Goal: Task Accomplishment & Management: Complete application form

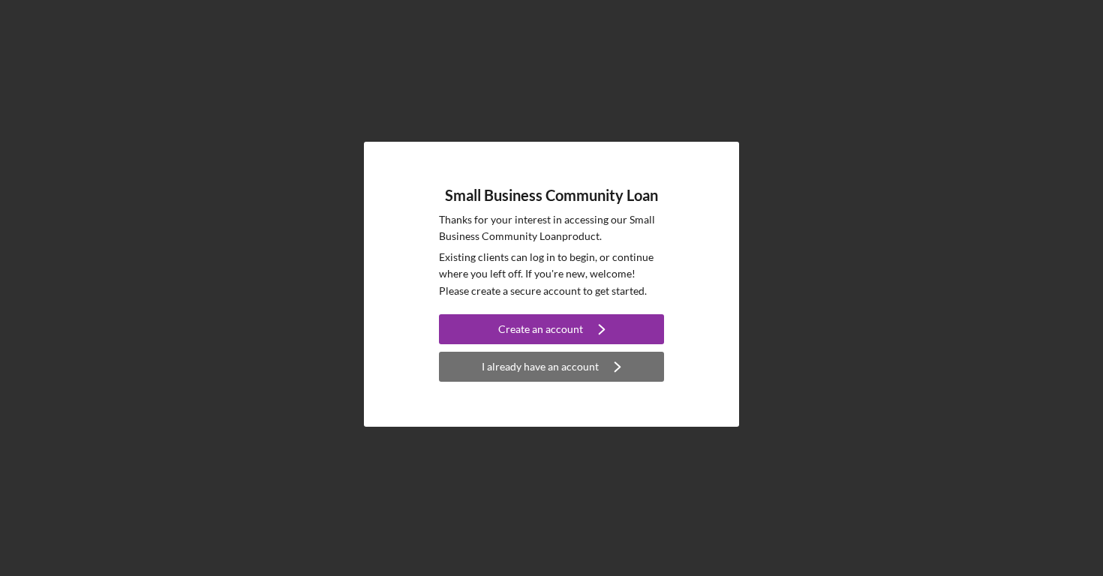
click at [560, 368] on div "I already have an account" at bounding box center [540, 367] width 117 height 30
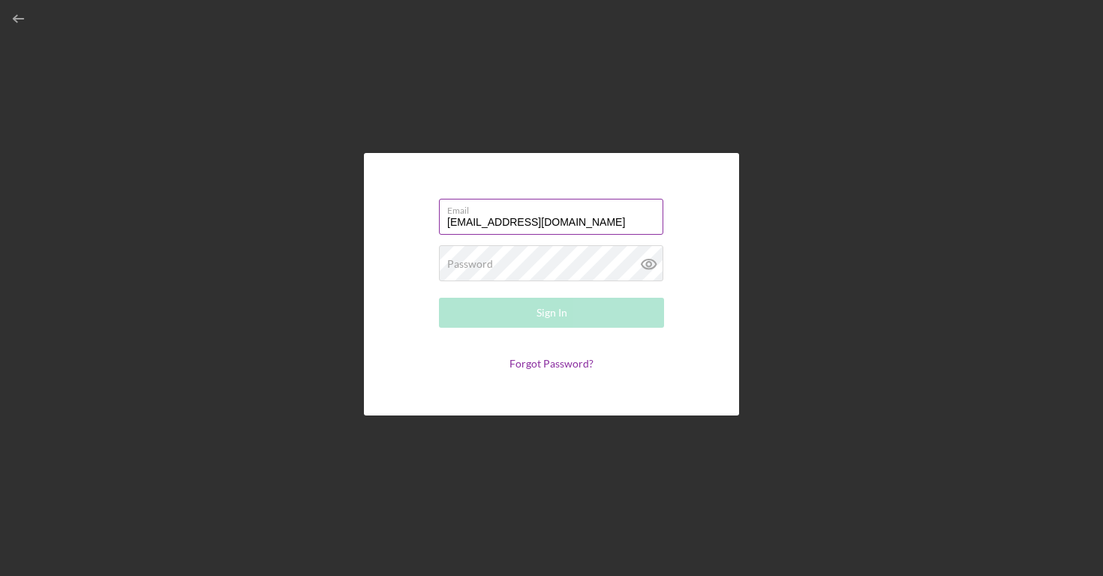
type input "[EMAIL_ADDRESS][DOMAIN_NAME]"
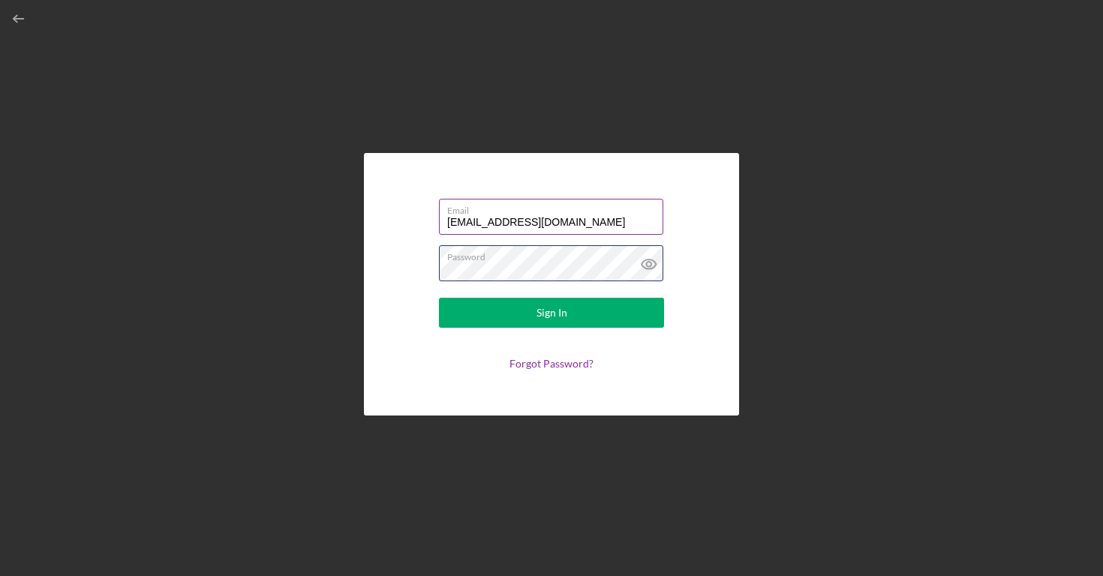
click at [551, 313] on button "Sign In" at bounding box center [551, 313] width 225 height 30
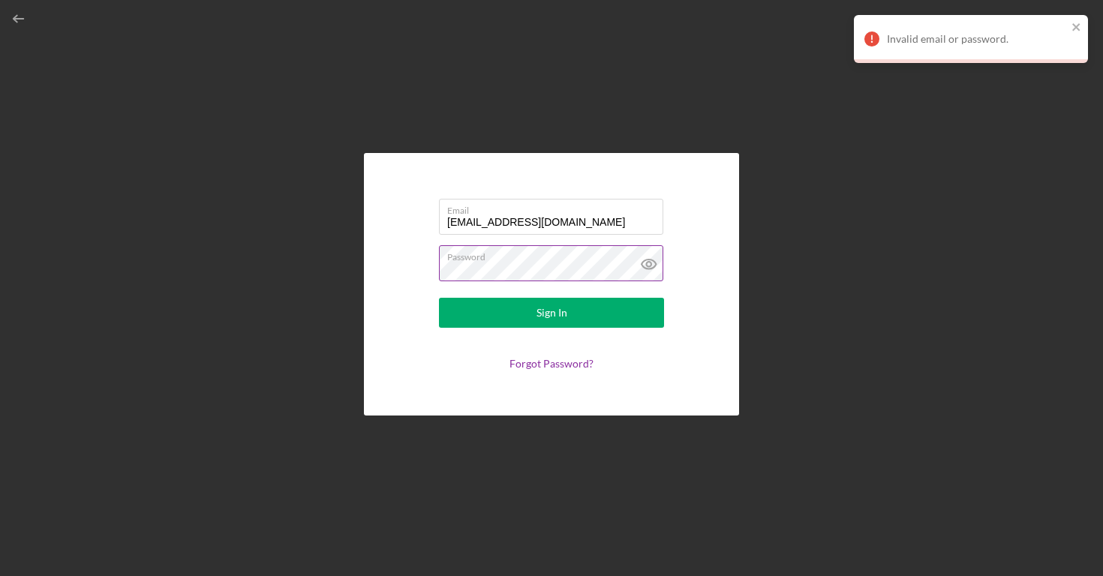
click at [654, 263] on icon at bounding box center [649, 264] width 38 height 38
click at [551, 313] on button "Sign In" at bounding box center [551, 313] width 225 height 30
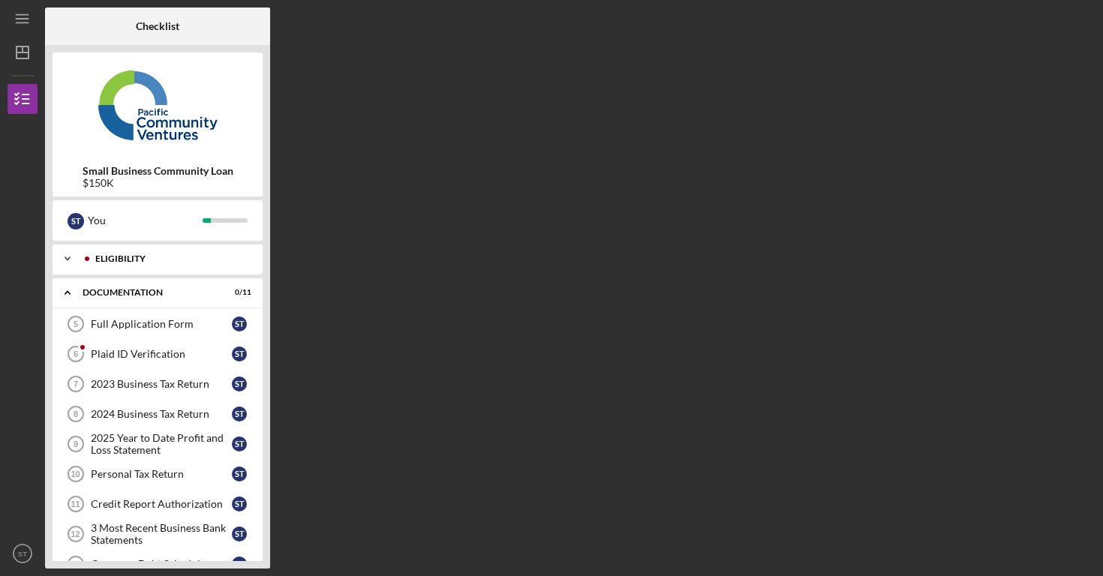
click at [190, 259] on div "Eligibility" at bounding box center [169, 258] width 149 height 9
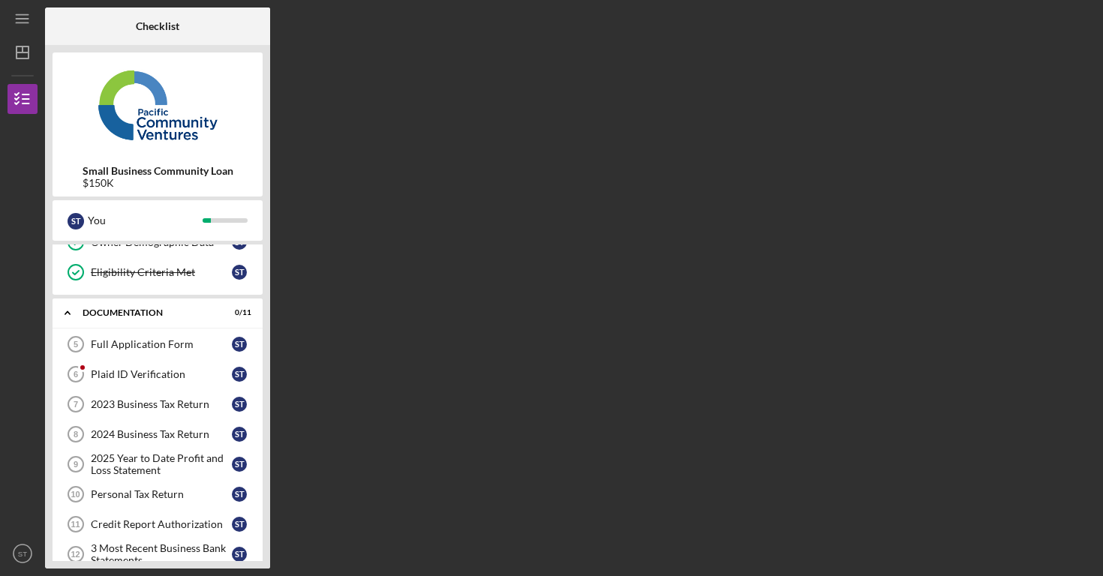
scroll to position [140, 0]
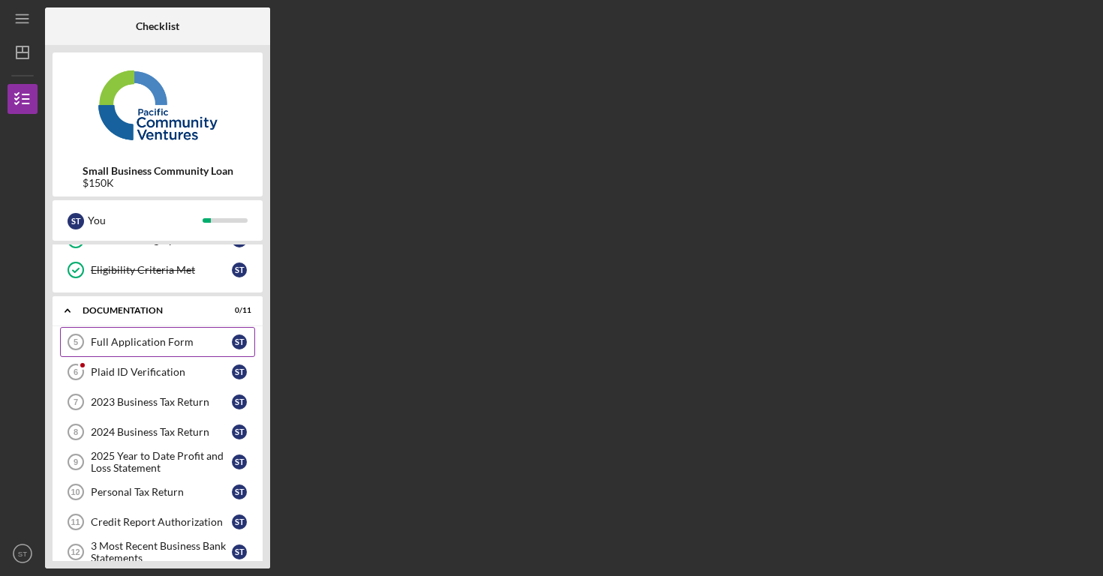
click at [157, 343] on div "Full Application Form" at bounding box center [161, 342] width 141 height 12
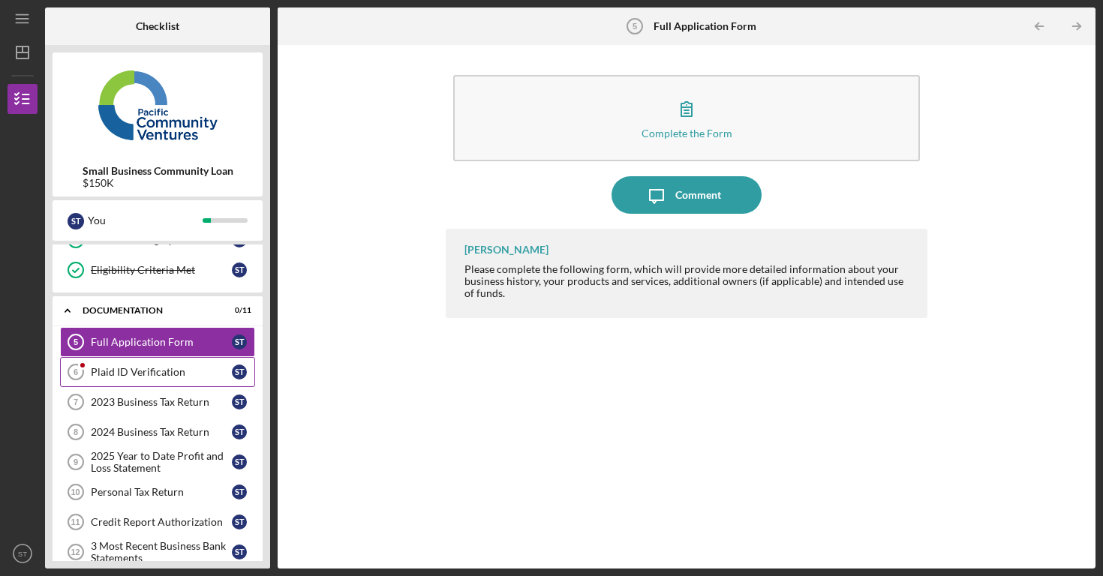
click at [130, 372] on div "Plaid ID Verification" at bounding box center [161, 372] width 141 height 12
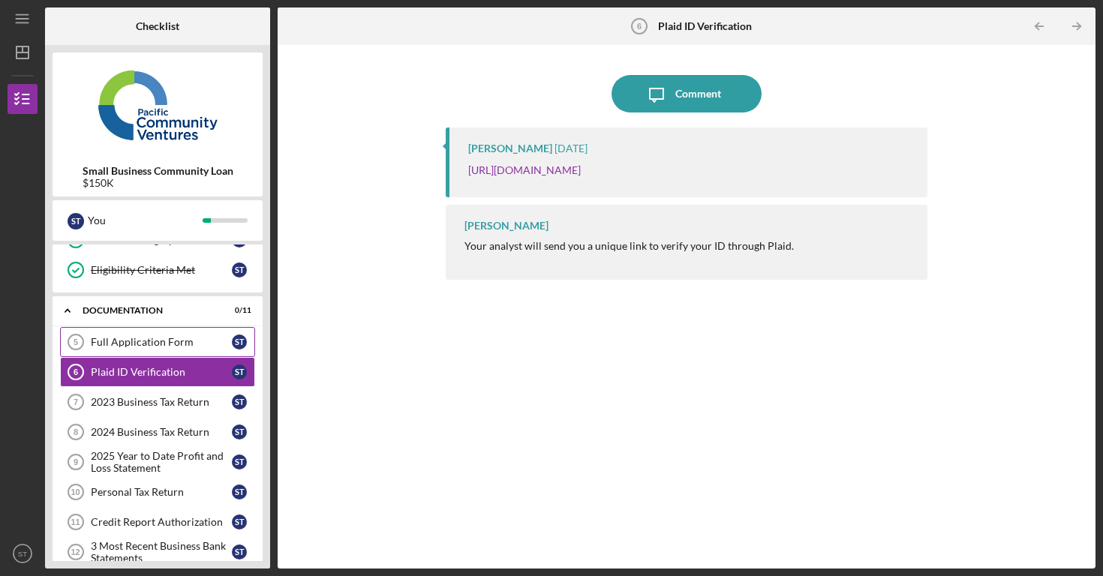
click at [165, 339] on div "Full Application Form" at bounding box center [161, 342] width 141 height 12
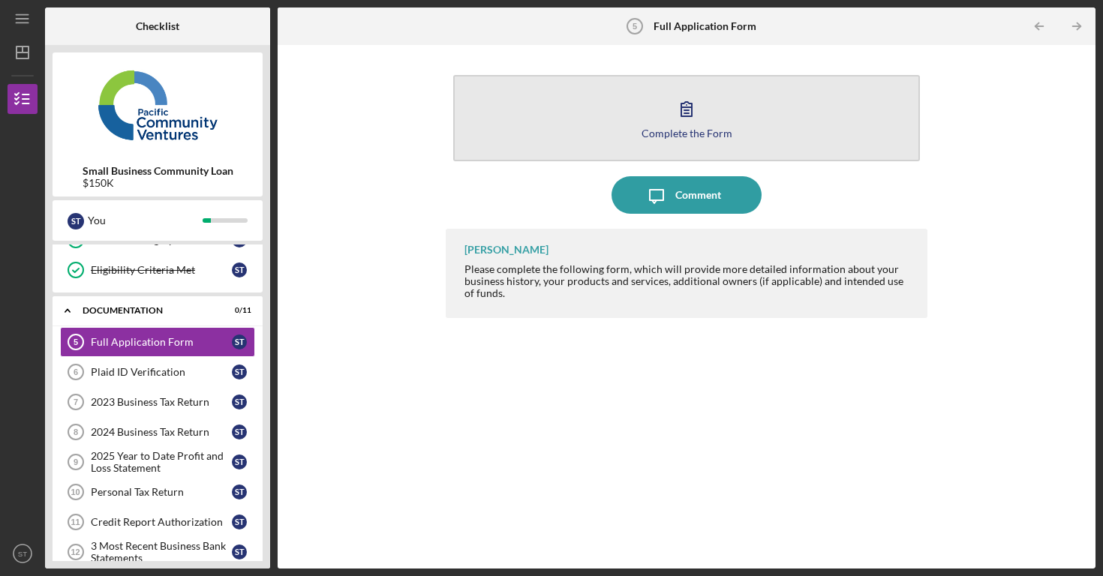
click at [681, 113] on icon "button" at bounding box center [686, 109] width 11 height 14
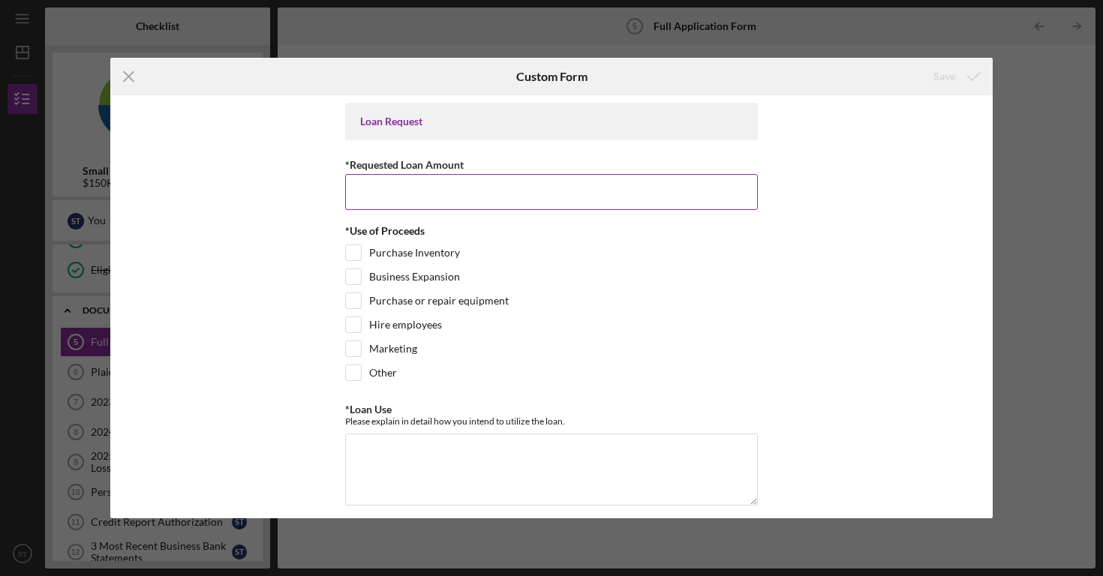
click at [433, 189] on input "*Requested Loan Amount" at bounding box center [551, 192] width 413 height 36
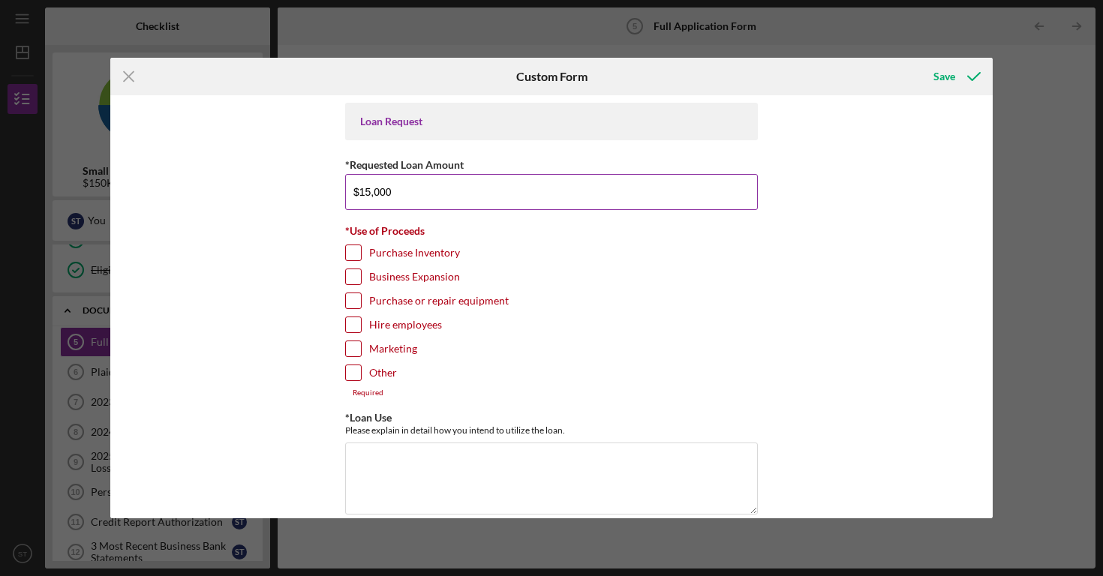
type input "$150,000"
click at [350, 326] on input "Hire employees" at bounding box center [353, 324] width 15 height 15
checkbox input "true"
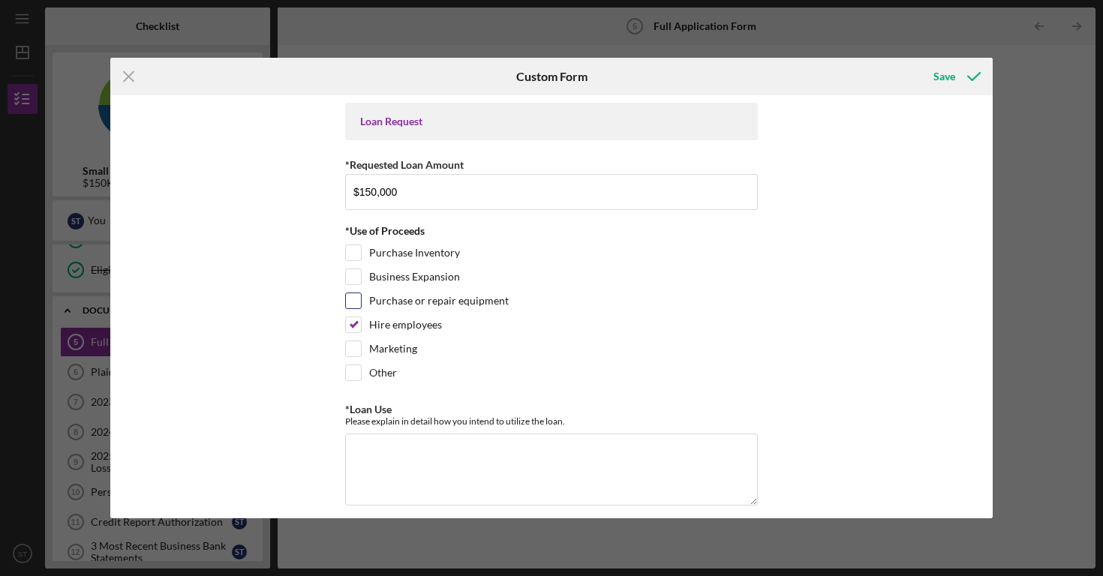
click at [352, 299] on input "Purchase or repair equipment" at bounding box center [353, 300] width 15 height 15
checkbox input "true"
click at [353, 281] on input "Business Expansion" at bounding box center [353, 276] width 15 height 15
checkbox input "true"
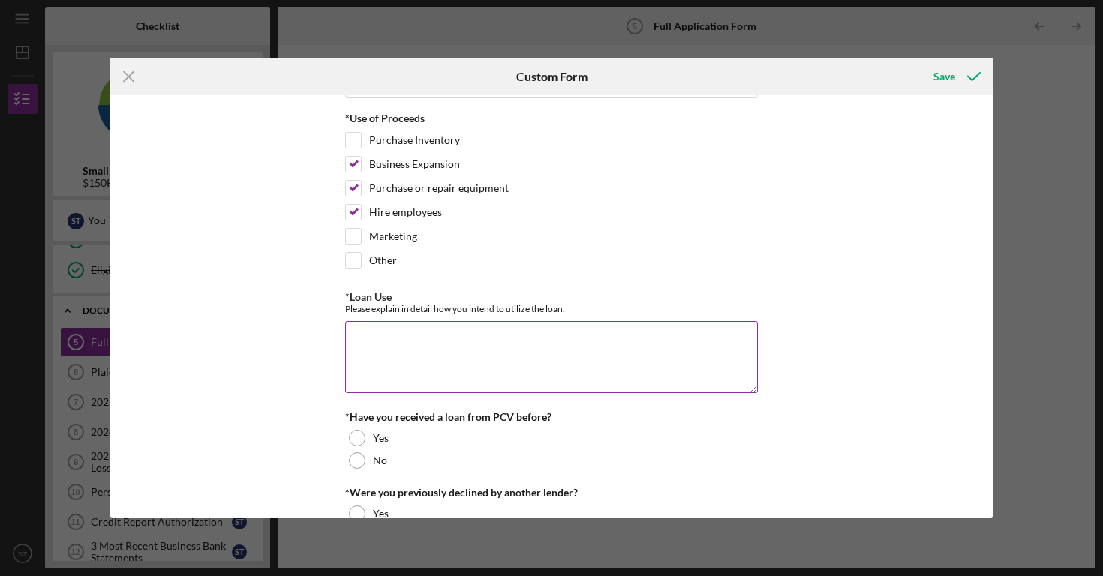
scroll to position [116, 0]
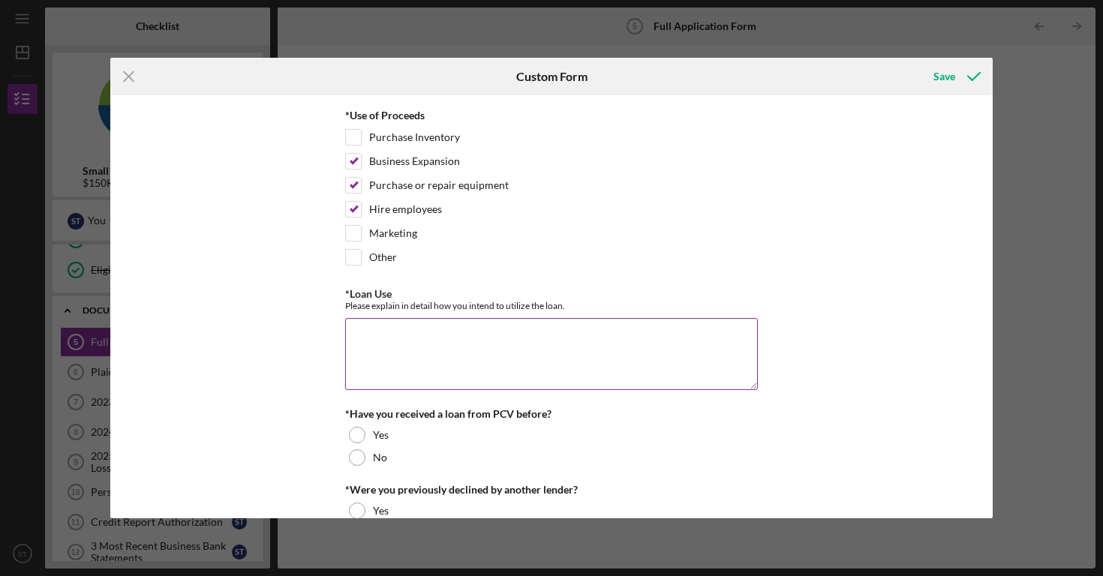
click at [366, 335] on textarea "*Loan Use" at bounding box center [551, 354] width 413 height 72
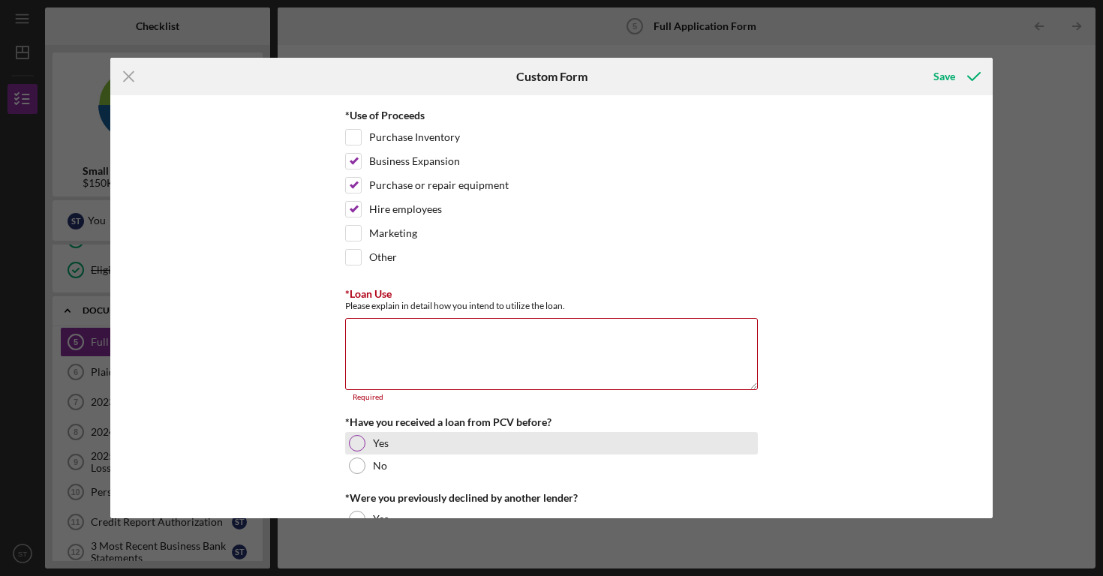
click at [356, 432] on div "Yes" at bounding box center [551, 443] width 413 height 23
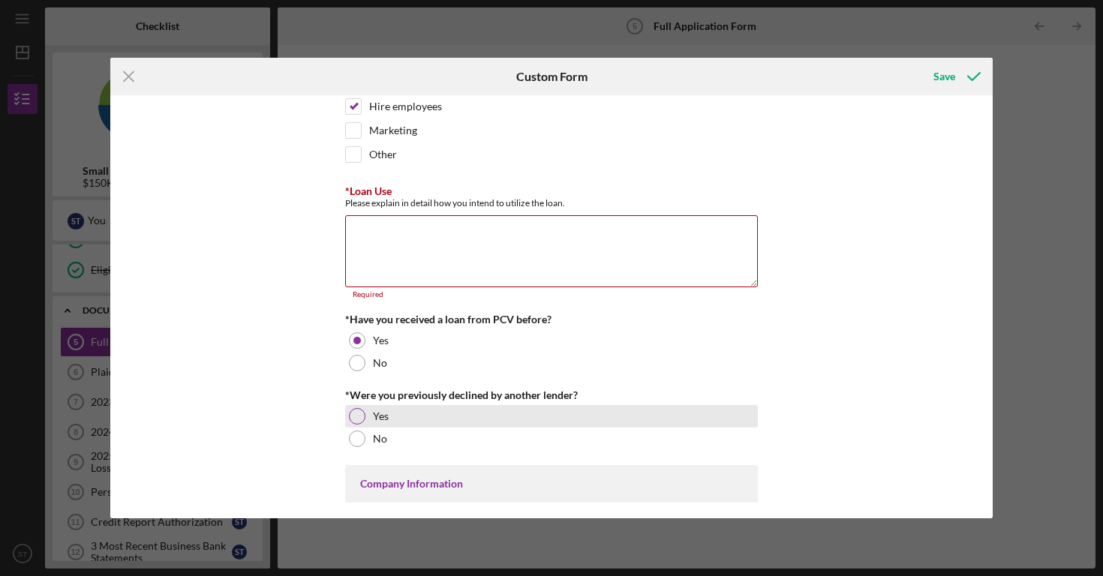
scroll to position [139, 0]
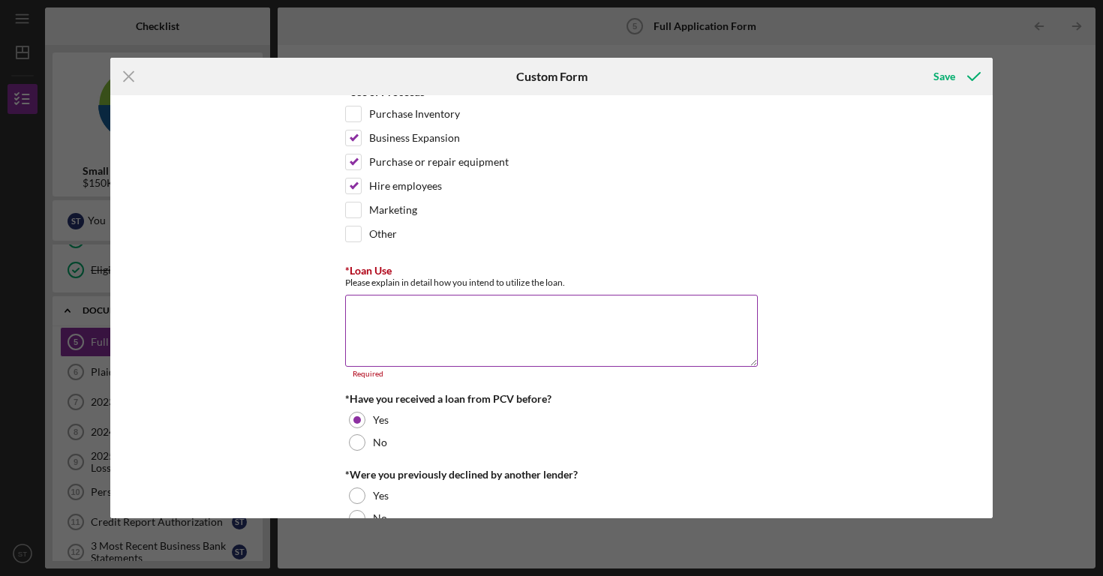
click at [420, 326] on textarea "*Loan Use" at bounding box center [551, 331] width 413 height 72
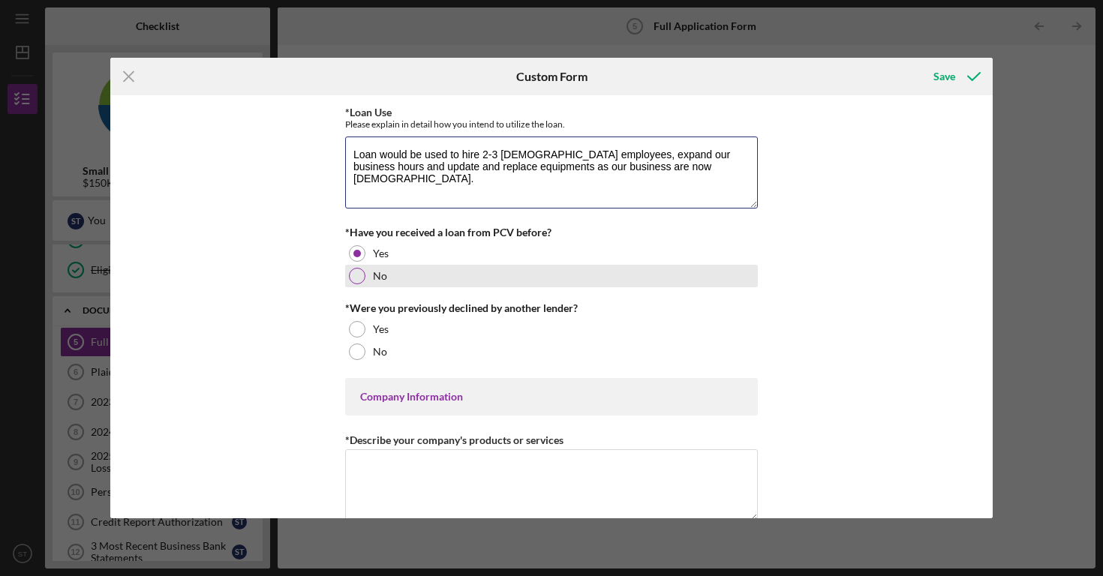
scroll to position [302, 0]
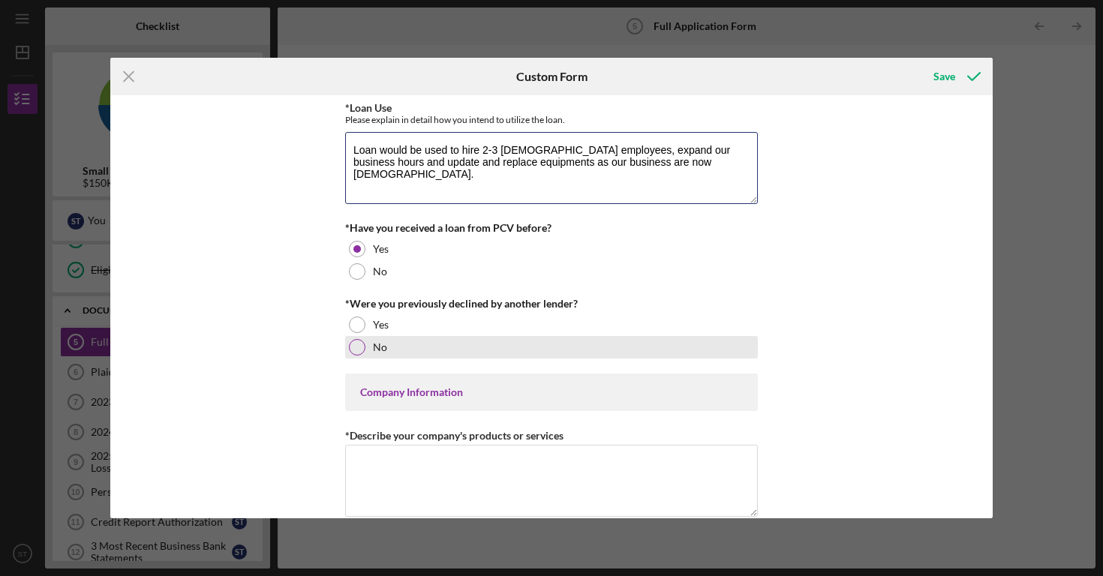
type textarea "Loan would be used to hire 2-3 [DEMOGRAPHIC_DATA] employees, expand our busines…"
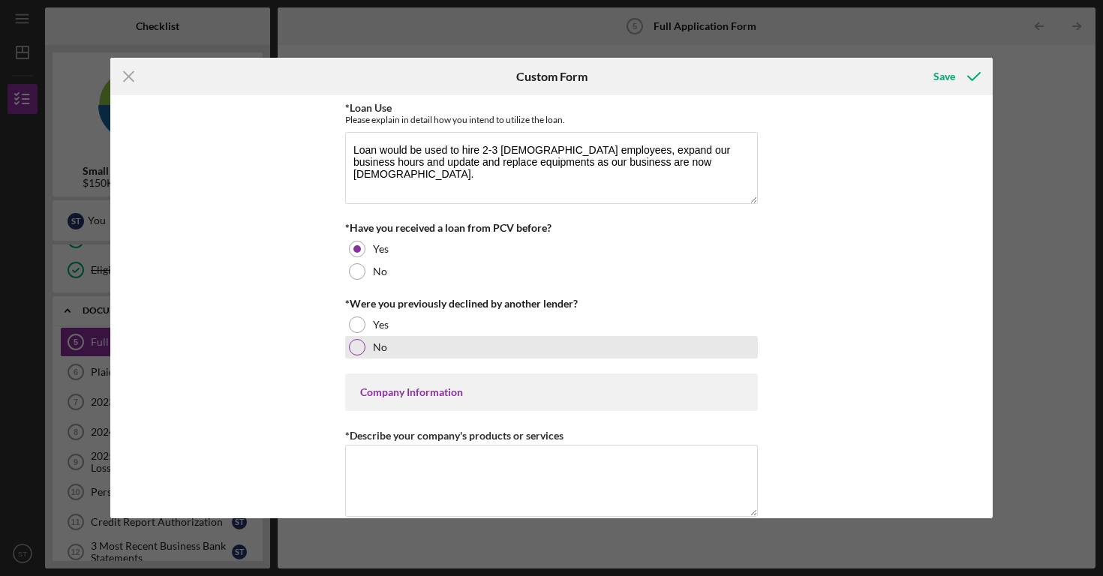
click at [356, 345] on div at bounding box center [357, 347] width 17 height 17
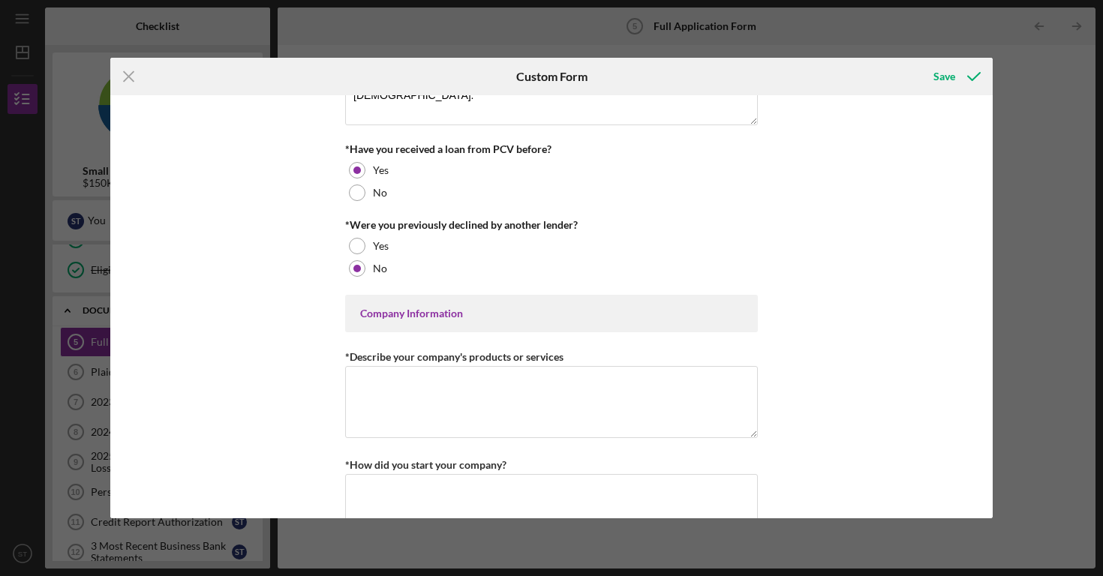
scroll to position [387, 0]
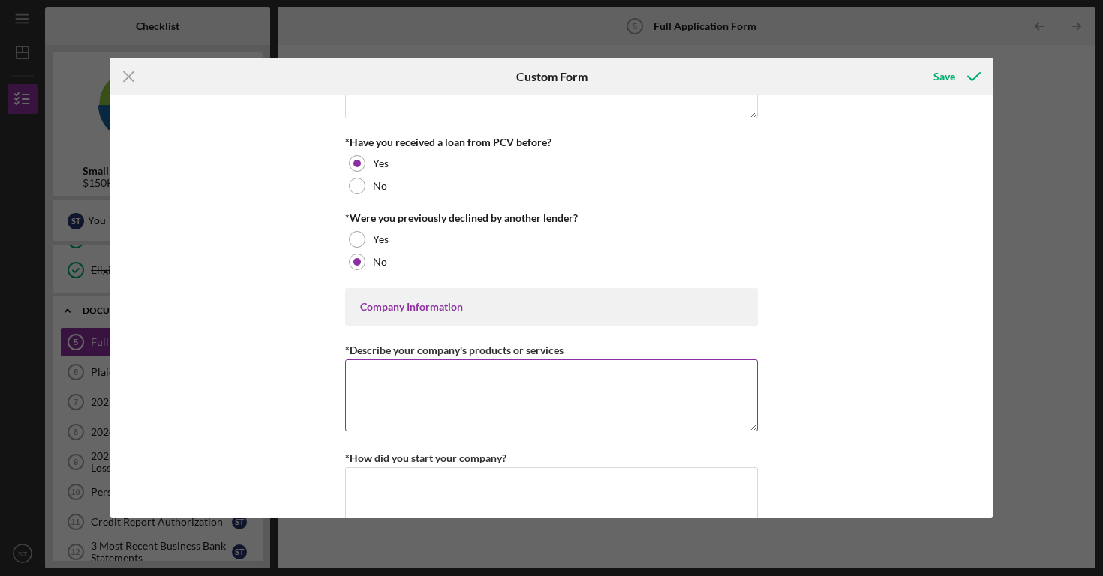
click at [388, 377] on textarea "*Describe your company's products or services" at bounding box center [551, 395] width 413 height 72
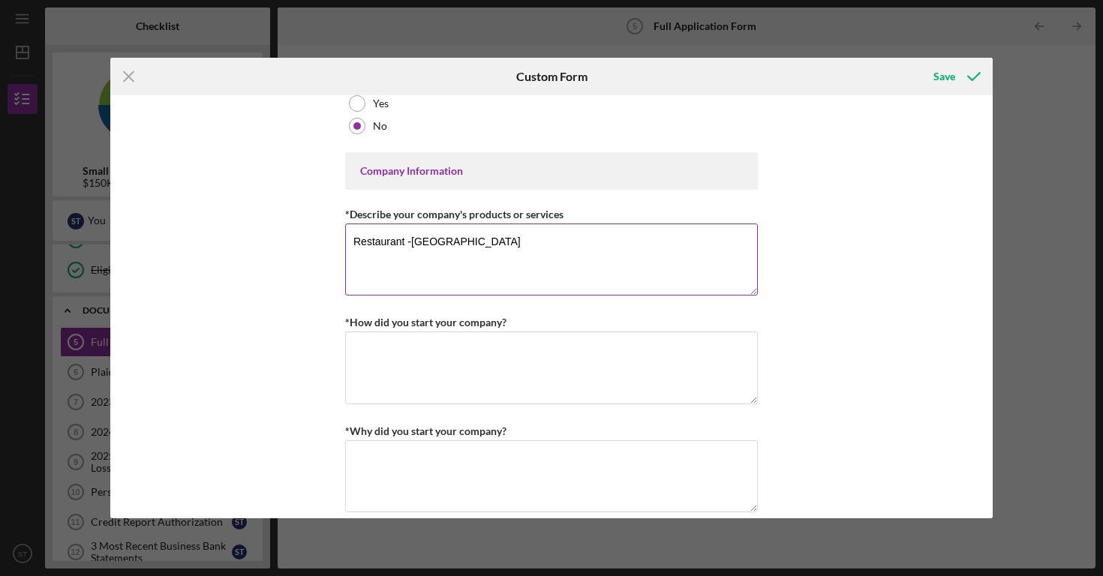
scroll to position [533, 0]
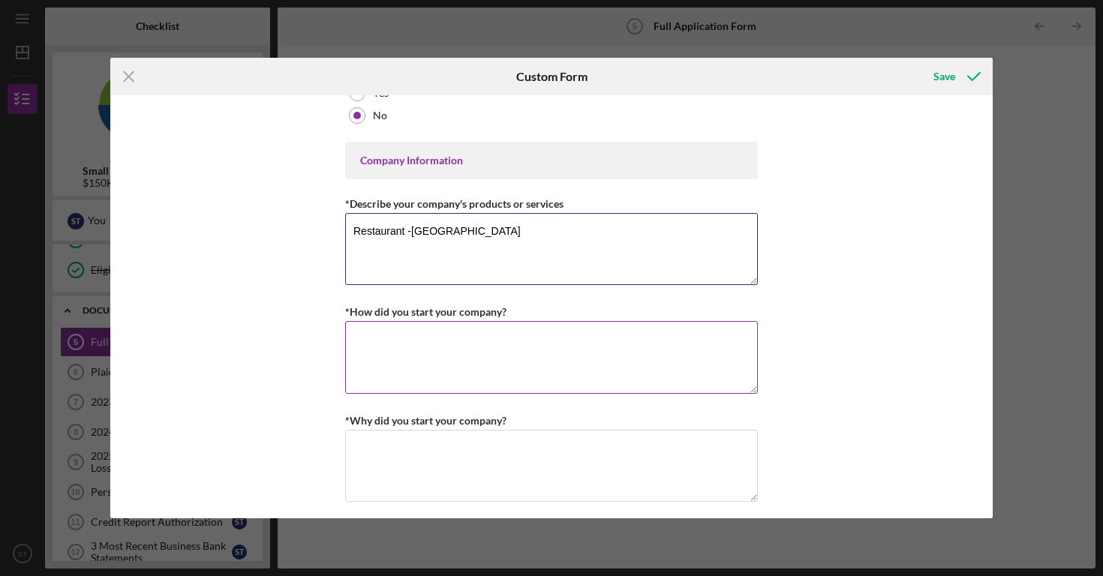
type textarea "Restaurant -[GEOGRAPHIC_DATA]"
click at [386, 340] on textarea "*How did you start your company?" at bounding box center [551, 357] width 413 height 72
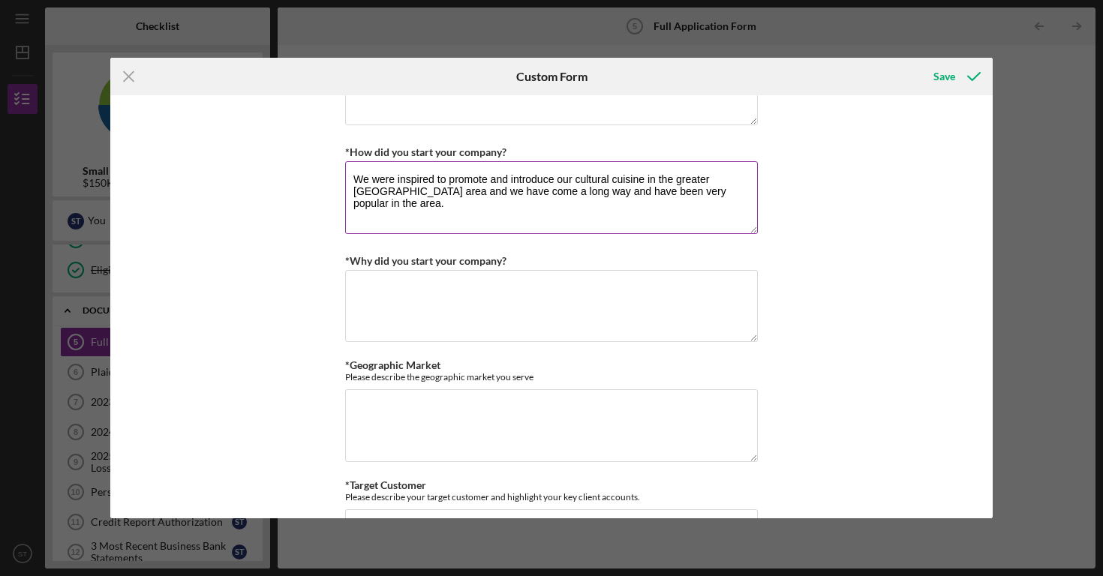
scroll to position [710, 0]
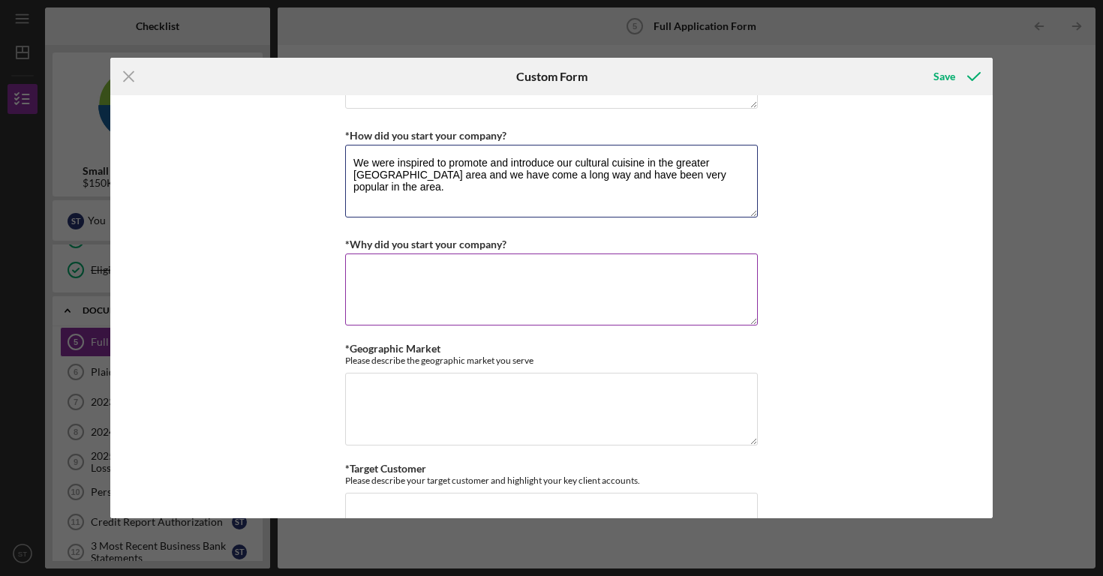
type textarea "We were inspired to promote and introduce our cultural cuisine in the greater […"
click at [401, 292] on textarea "*Why did you start your company?" at bounding box center [551, 290] width 413 height 72
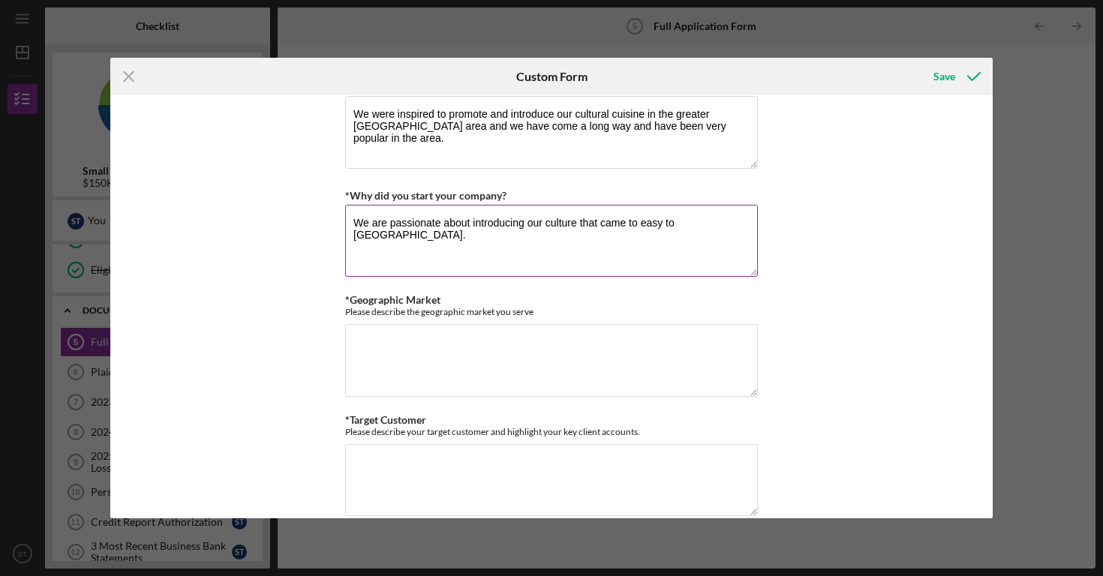
scroll to position [759, 0]
type textarea "We are passionate about introducing our culture that came to easy to [GEOGRAPHI…"
click at [380, 365] on textarea "*Geographic Market" at bounding box center [551, 359] width 413 height 72
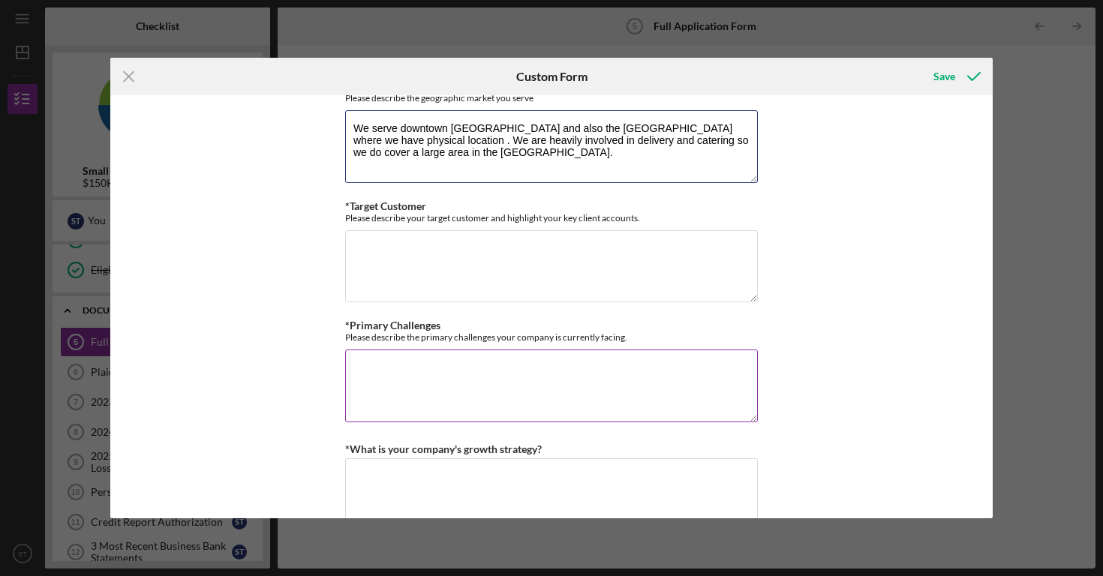
scroll to position [974, 0]
type textarea "We serve downtown [GEOGRAPHIC_DATA] and also the [GEOGRAPHIC_DATA] where we hav…"
click at [419, 374] on textarea "*Primary Challenges" at bounding box center [551, 384] width 413 height 72
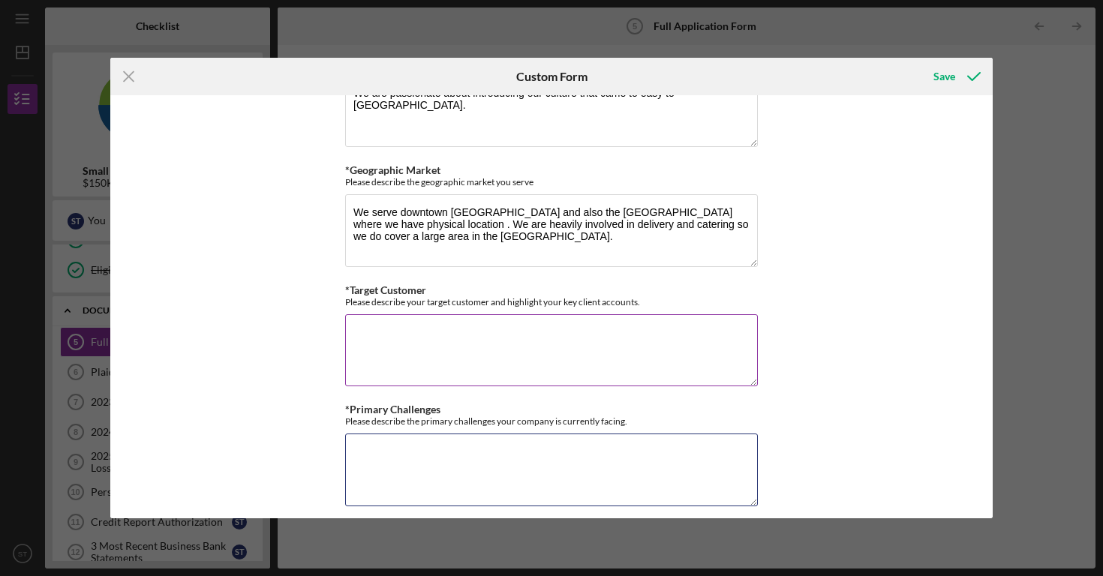
scroll to position [883, 0]
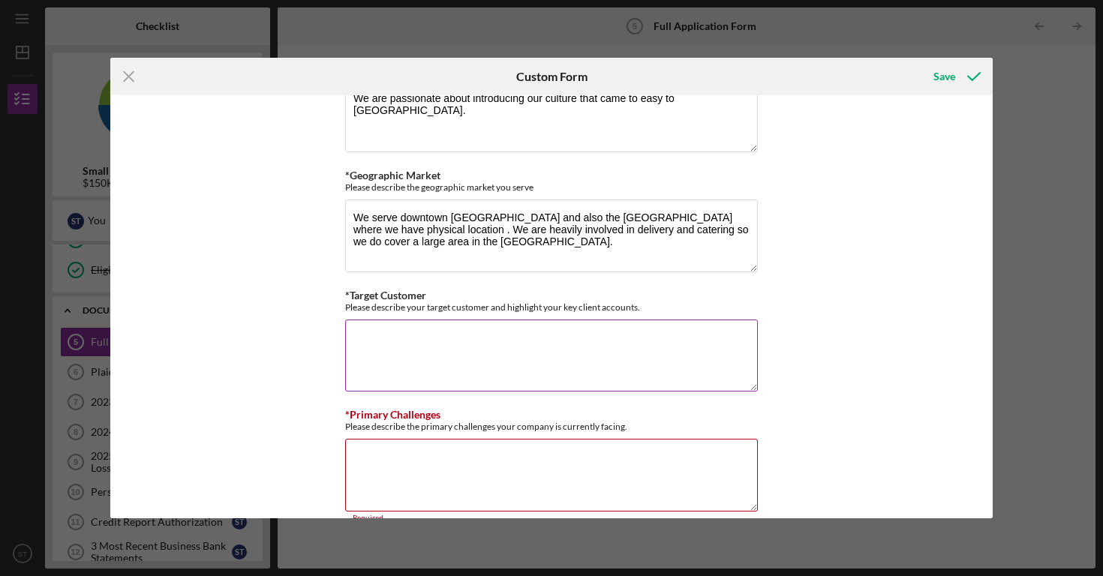
click at [402, 338] on textarea "*Target Customer" at bounding box center [551, 356] width 413 height 72
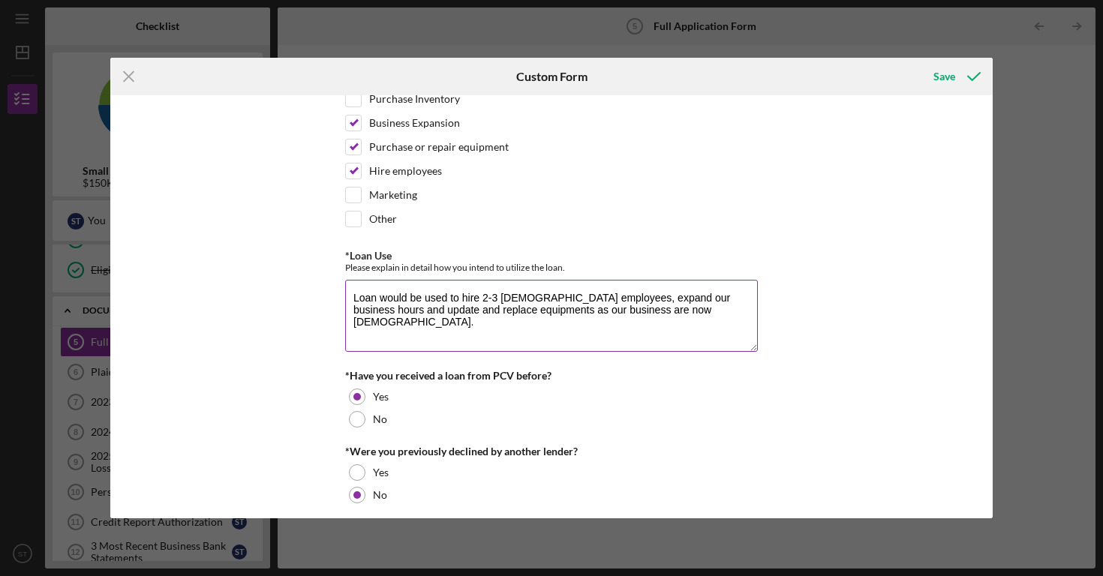
scroll to position [153, 0]
click at [718, 311] on textarea "Loan would be used to hire 2-3 [DEMOGRAPHIC_DATA] employees, expand our busines…" at bounding box center [551, 317] width 413 height 72
type textarea "Loan would be used to hire 2-3 [DEMOGRAPHIC_DATA] employees, expand our busines…"
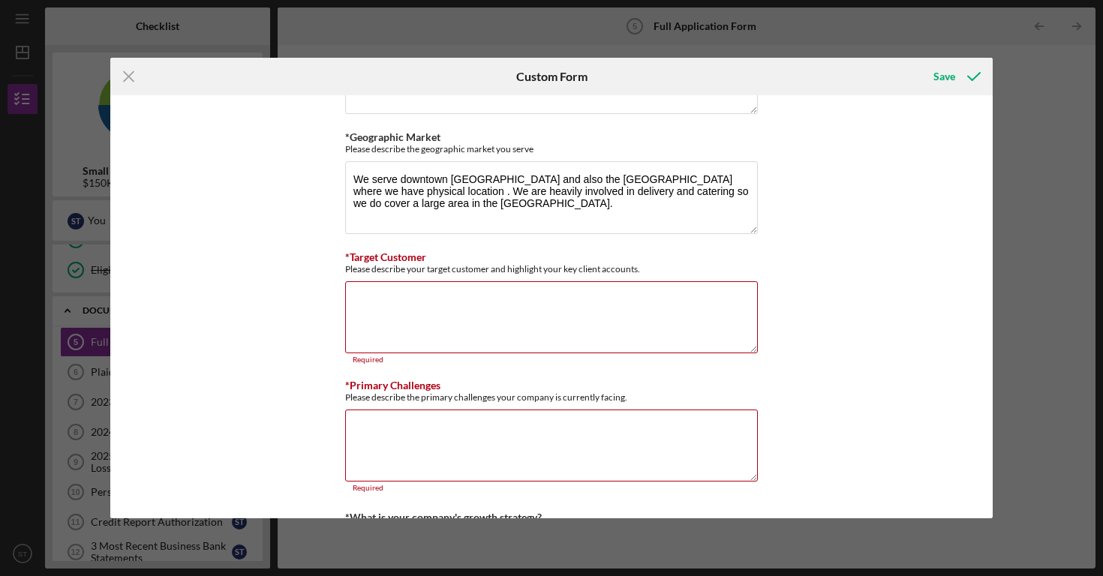
scroll to position [906, 0]
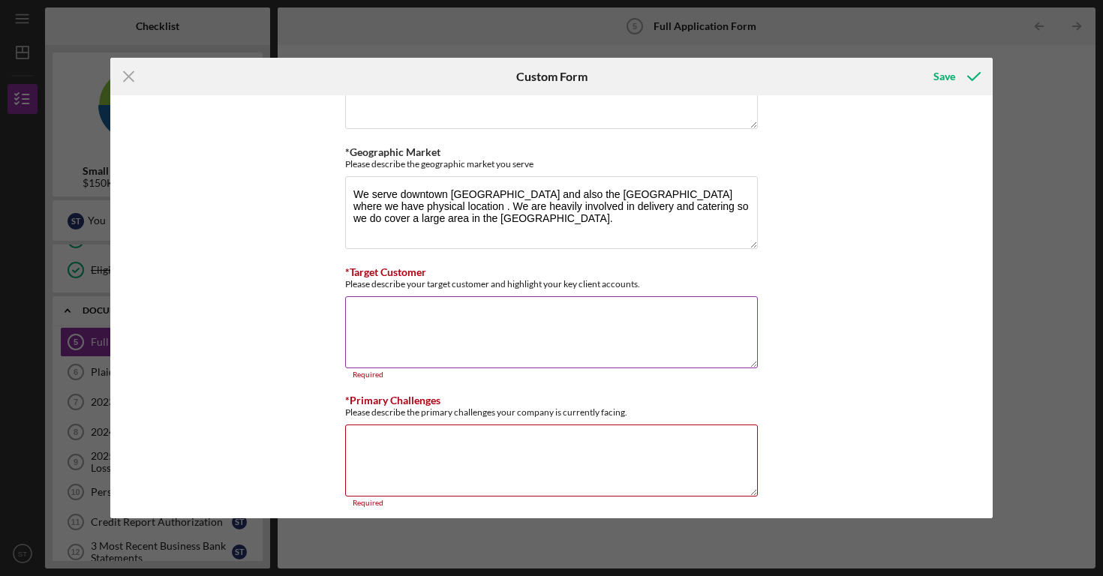
click at [611, 317] on textarea "*Target Customer" at bounding box center [551, 332] width 413 height 72
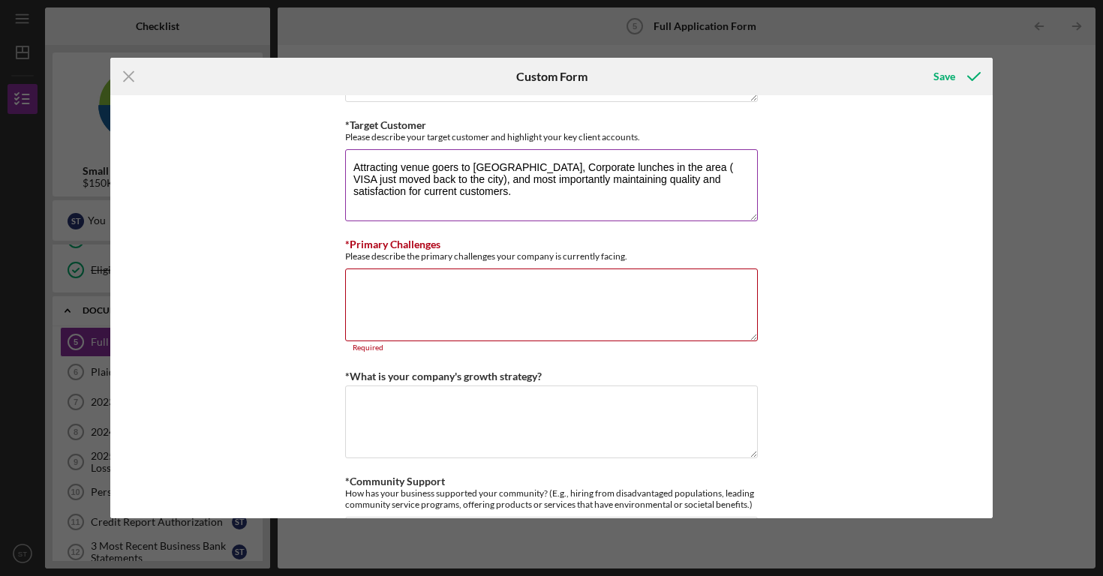
scroll to position [1055, 0]
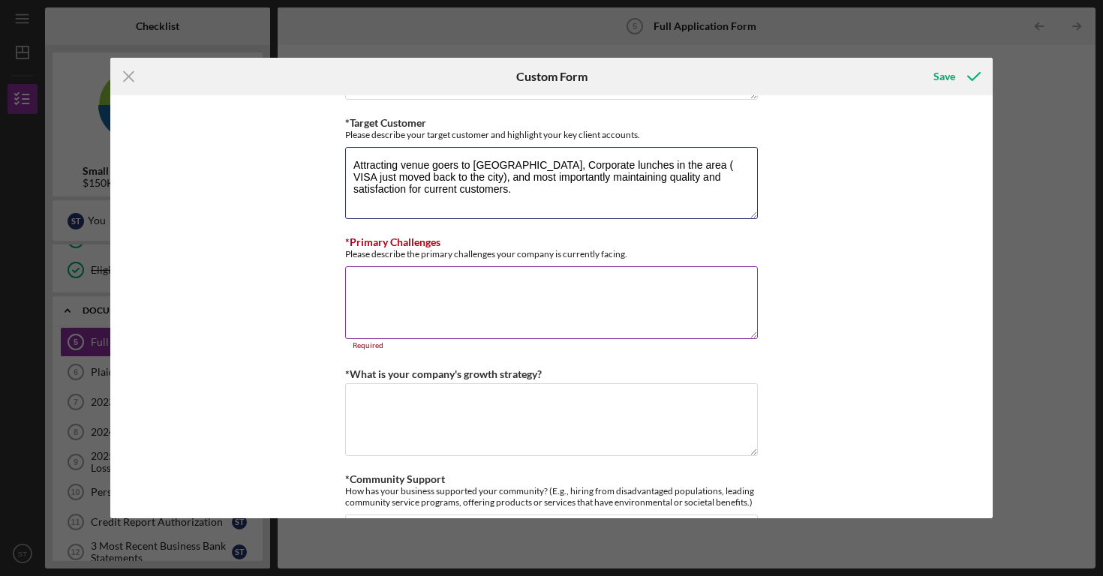
type textarea "Attracting venue goers to [GEOGRAPHIC_DATA], Corporate lunches in the area ( VI…"
click at [530, 288] on textarea "*Primary Challenges" at bounding box center [551, 302] width 413 height 72
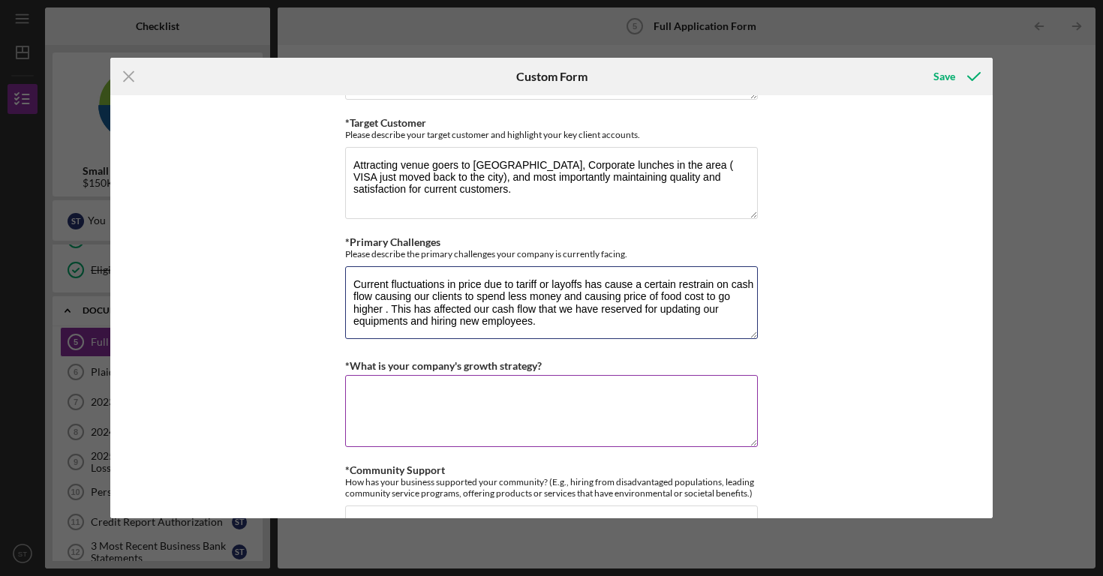
type textarea "Current fluctuations in price due to tariff or layoffs has cause a certain rest…"
click at [422, 391] on textarea "*What is your company's growth strategy?" at bounding box center [551, 411] width 413 height 72
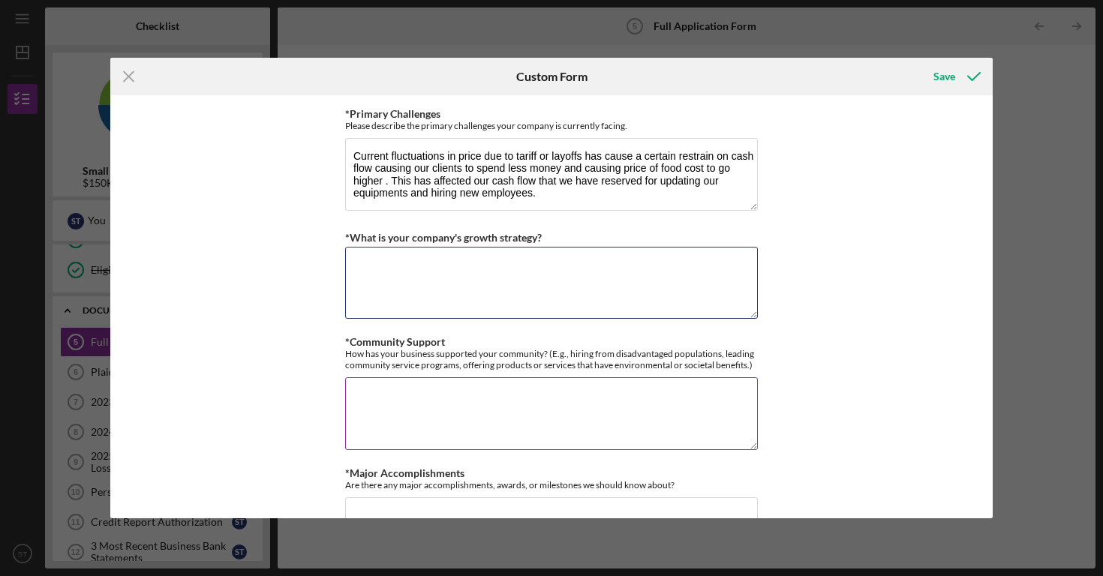
scroll to position [1182, 0]
type textarea "q"
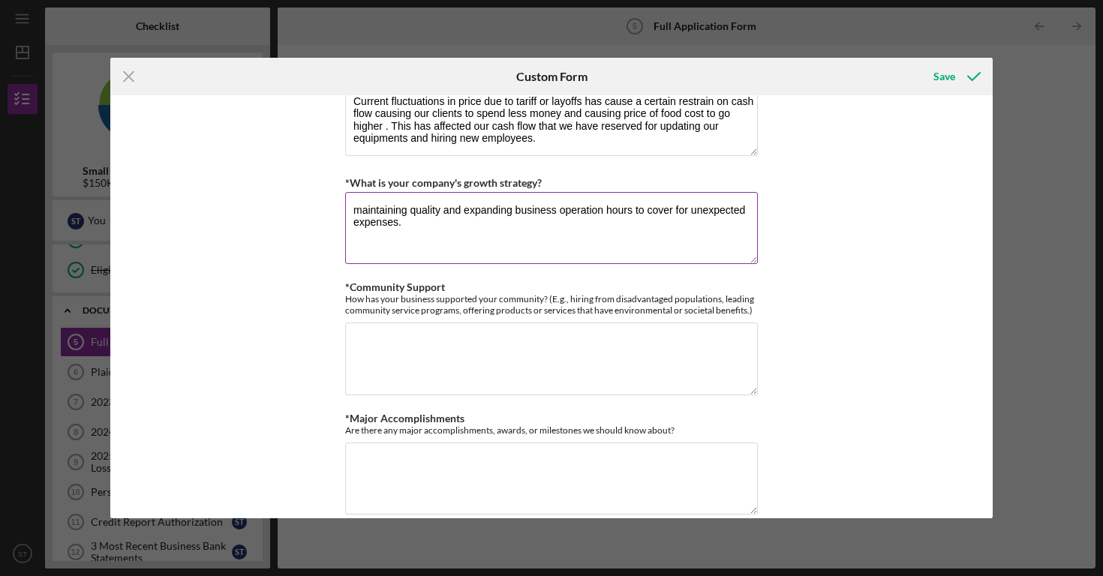
scroll to position [1245, 0]
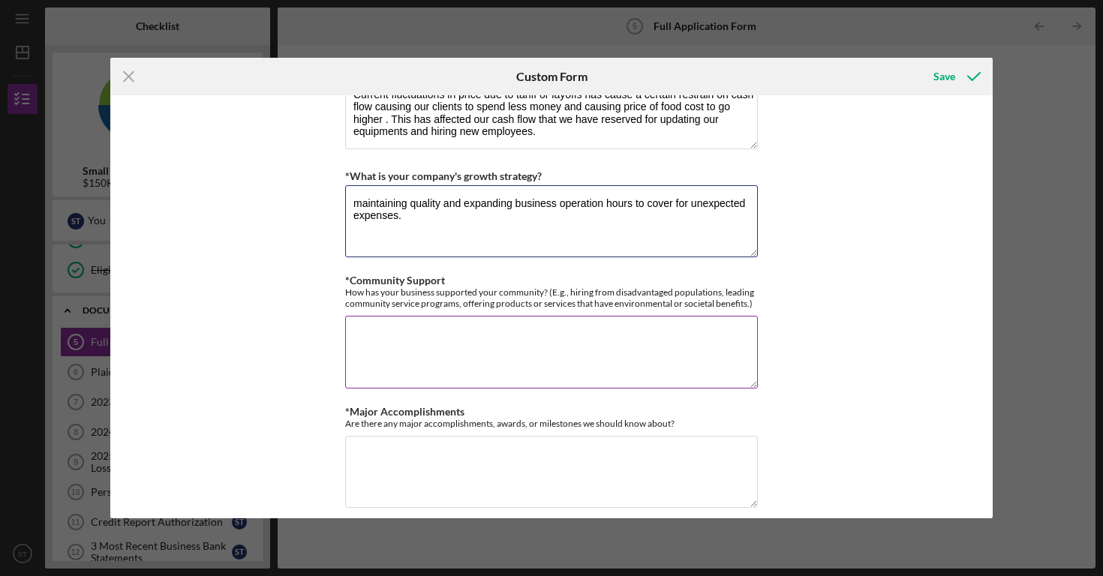
type textarea "maintaining quality and expanding business operation hours to cover for unexpec…"
click at [454, 327] on textarea "*Community Support" at bounding box center [551, 352] width 413 height 72
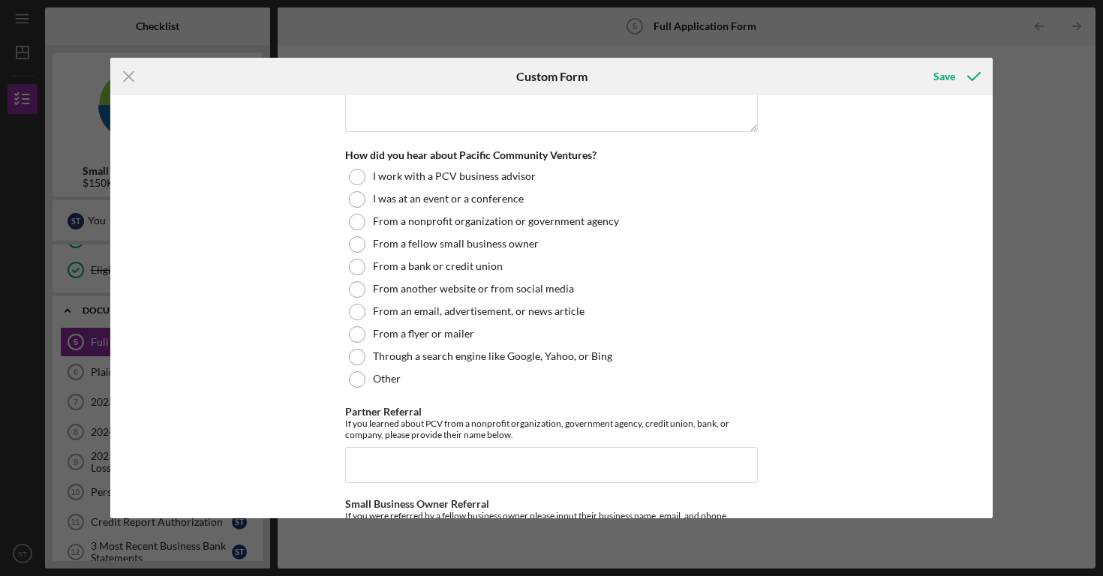
scroll to position [1619, 0]
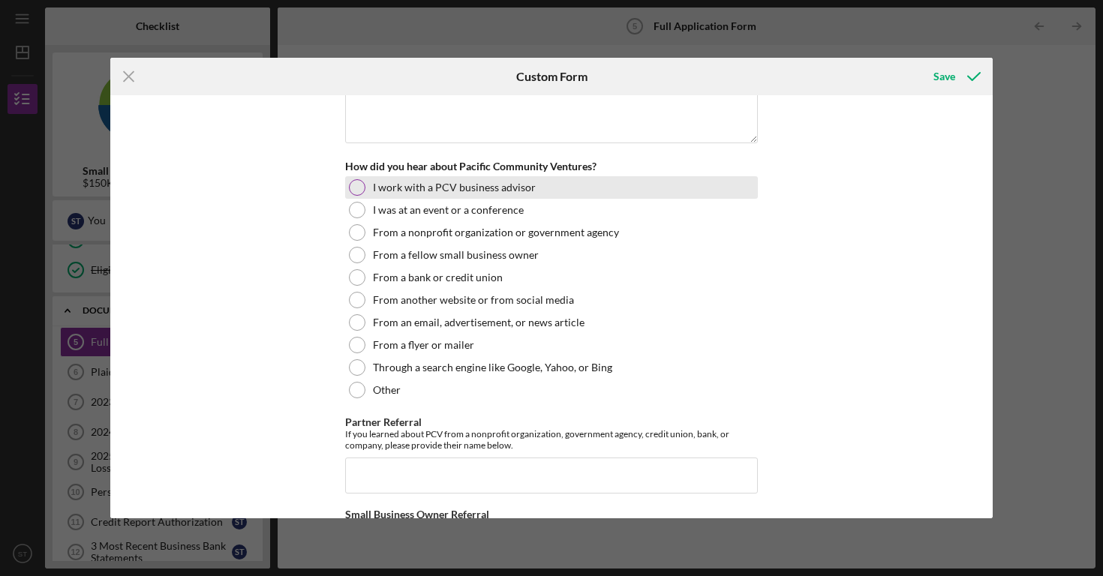
click at [356, 176] on div "I work with a PCV business advisor" at bounding box center [551, 187] width 413 height 23
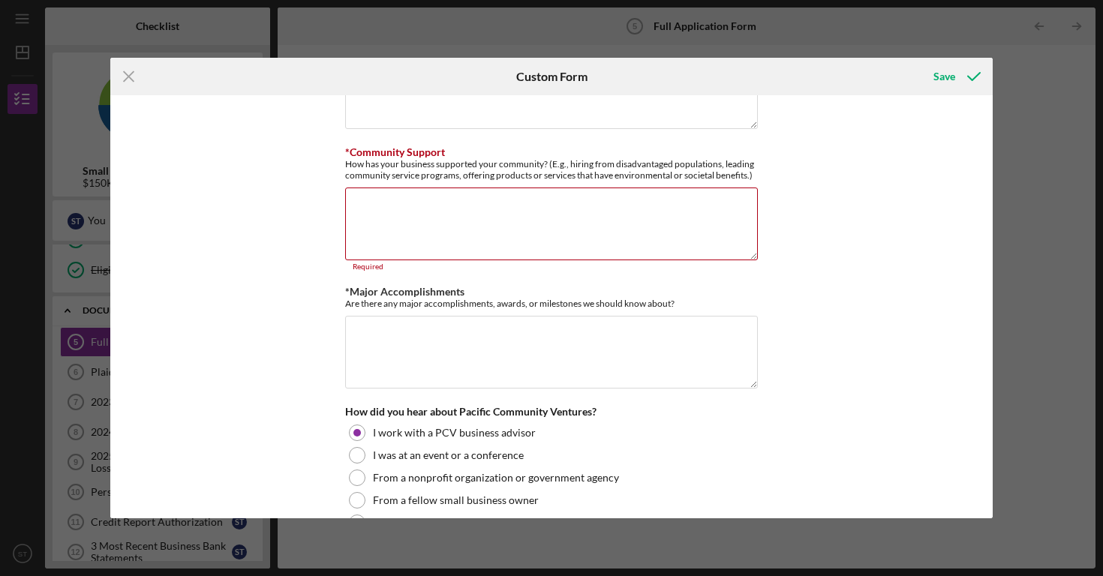
scroll to position [1362, 0]
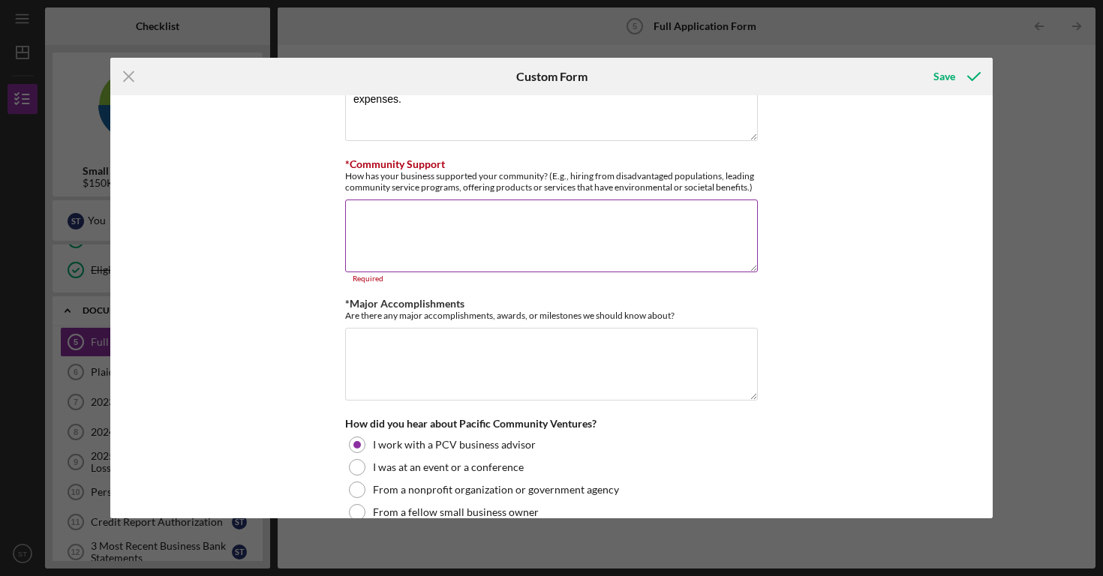
click at [373, 224] on textarea "*Community Support" at bounding box center [551, 236] width 413 height 72
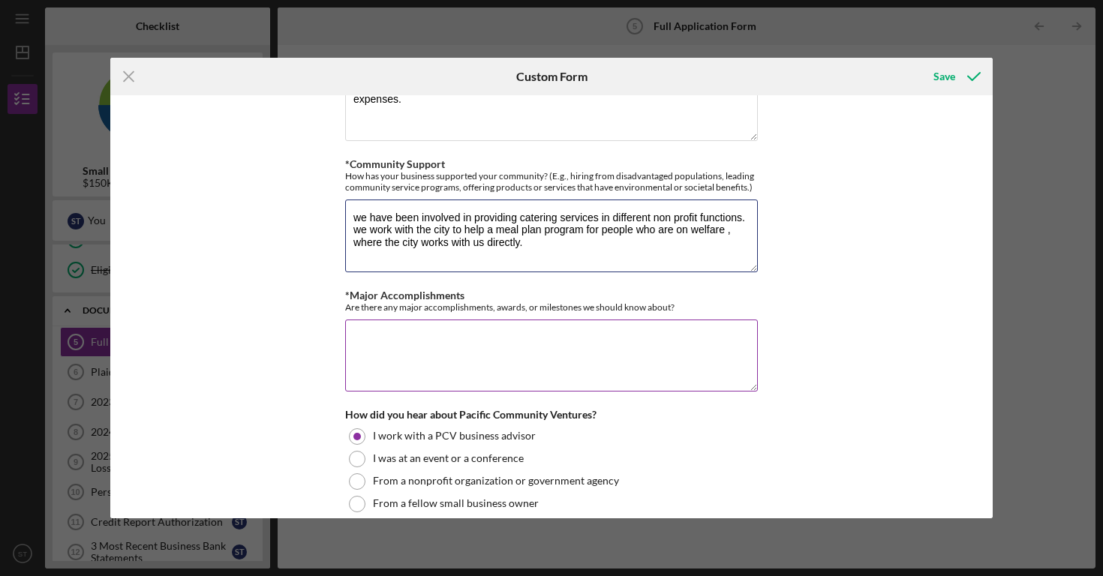
type textarea "we have been involved in providing catering services in different non profit fu…"
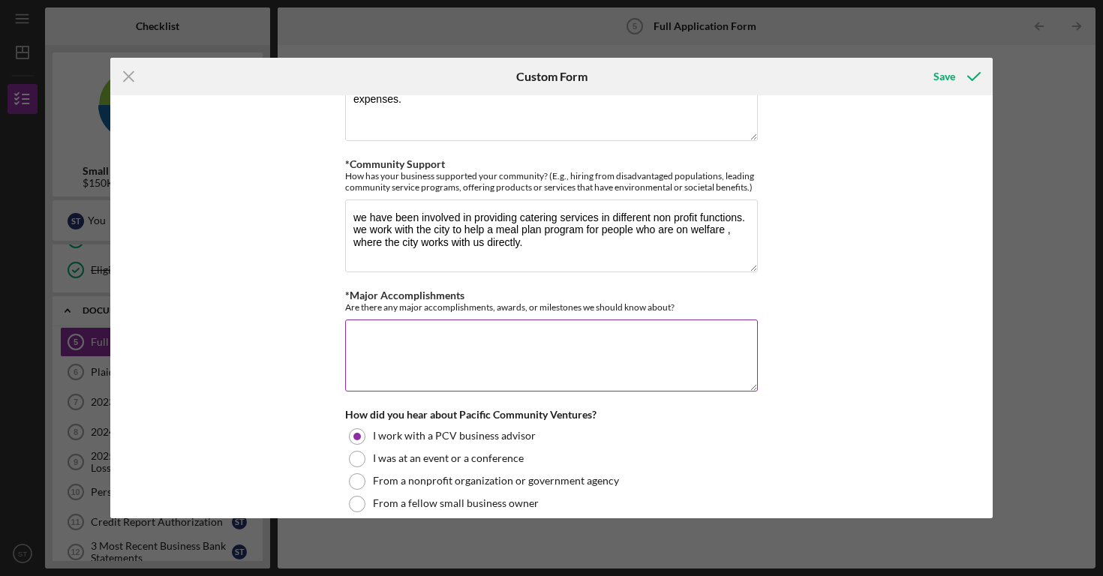
click at [365, 340] on textarea "*Major Accomplishments" at bounding box center [551, 356] width 413 height 72
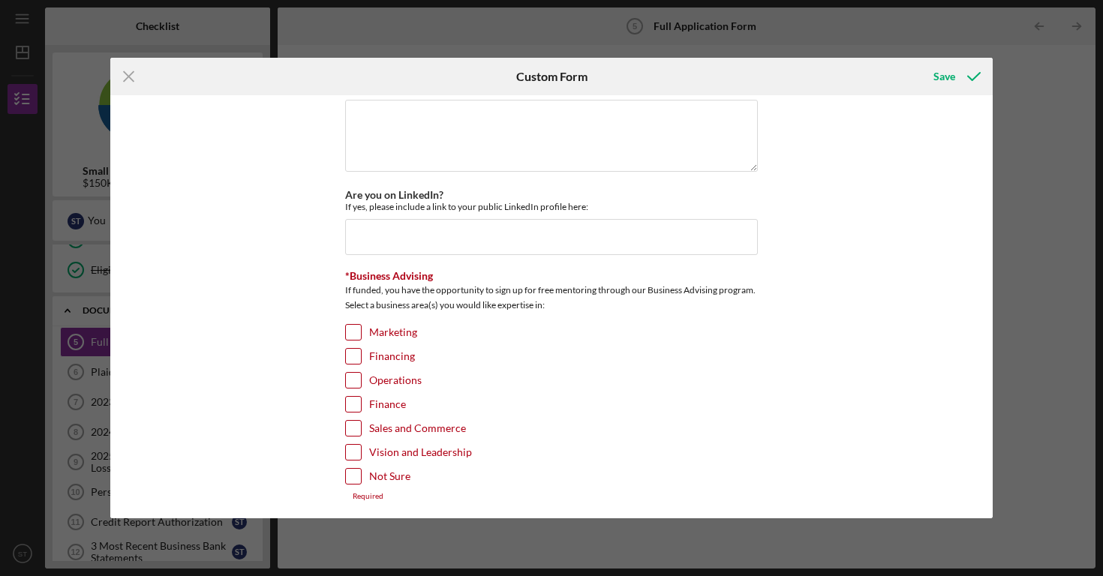
scroll to position [2060, 0]
type textarea "We have great name and good will, surviving Covid and have been published in fe…"
click at [349, 377] on input "Operations" at bounding box center [353, 381] width 15 height 15
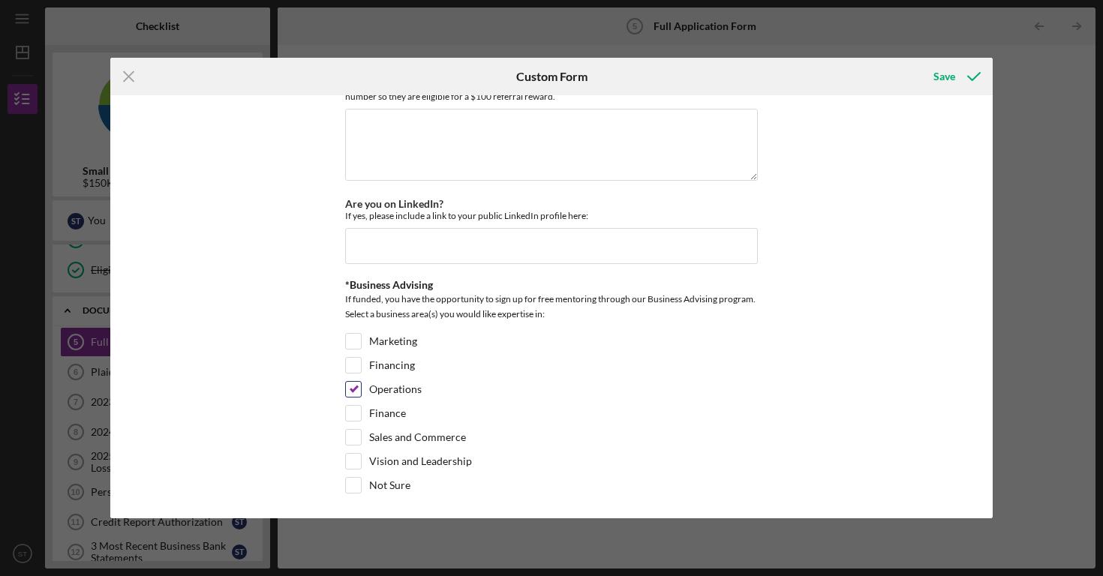
click at [355, 386] on input "Operations" at bounding box center [353, 389] width 15 height 15
checkbox input "false"
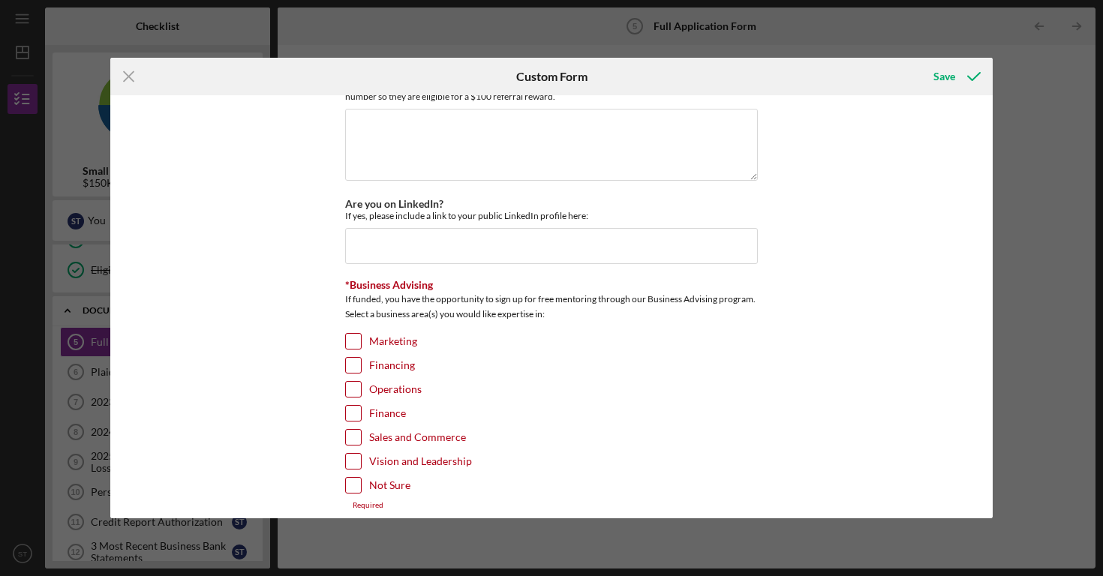
click at [356, 432] on input "Sales and Commerce" at bounding box center [353, 437] width 15 height 15
checkbox input "true"
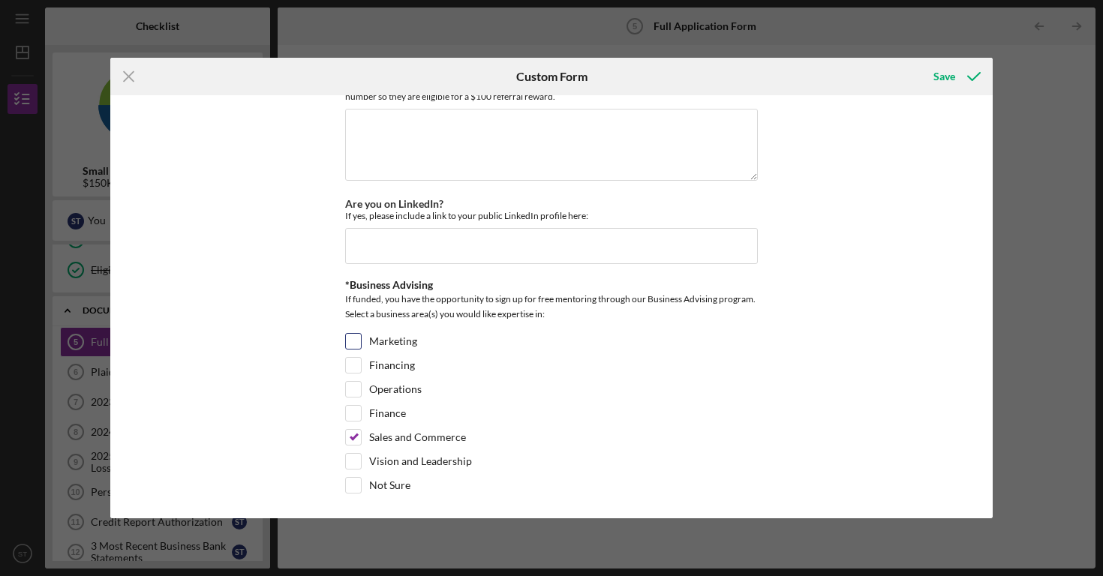
click at [348, 343] on input "Marketing" at bounding box center [353, 341] width 15 height 15
click at [351, 336] on input "Marketing" at bounding box center [353, 341] width 15 height 15
checkbox input "false"
click at [947, 80] on div "Save" at bounding box center [944, 77] width 22 height 30
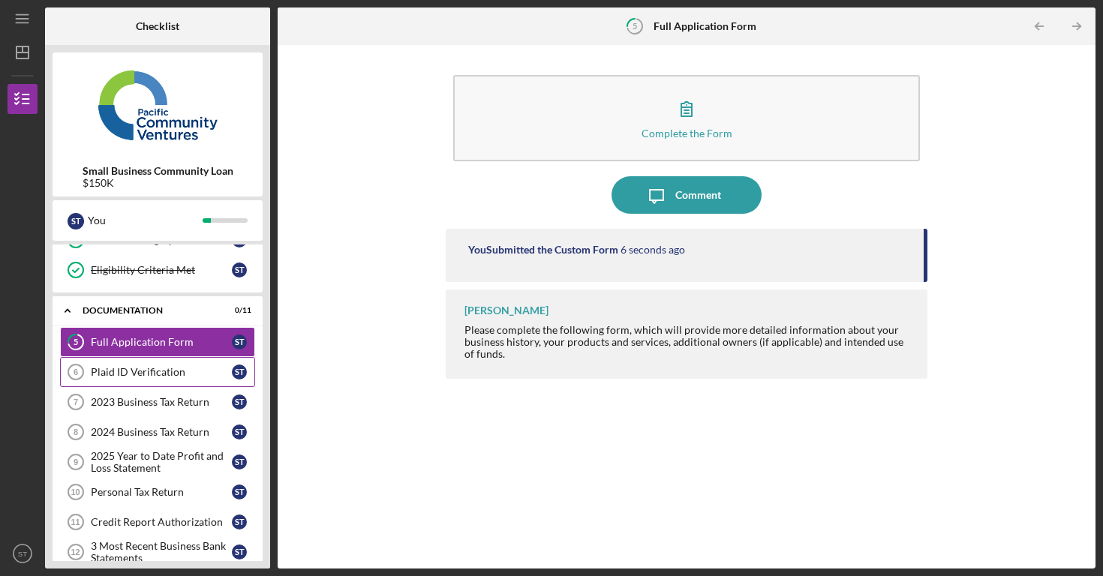
click at [179, 382] on link "Plaid ID Verification 6 Plaid ID Verification S T" at bounding box center [157, 372] width 195 height 30
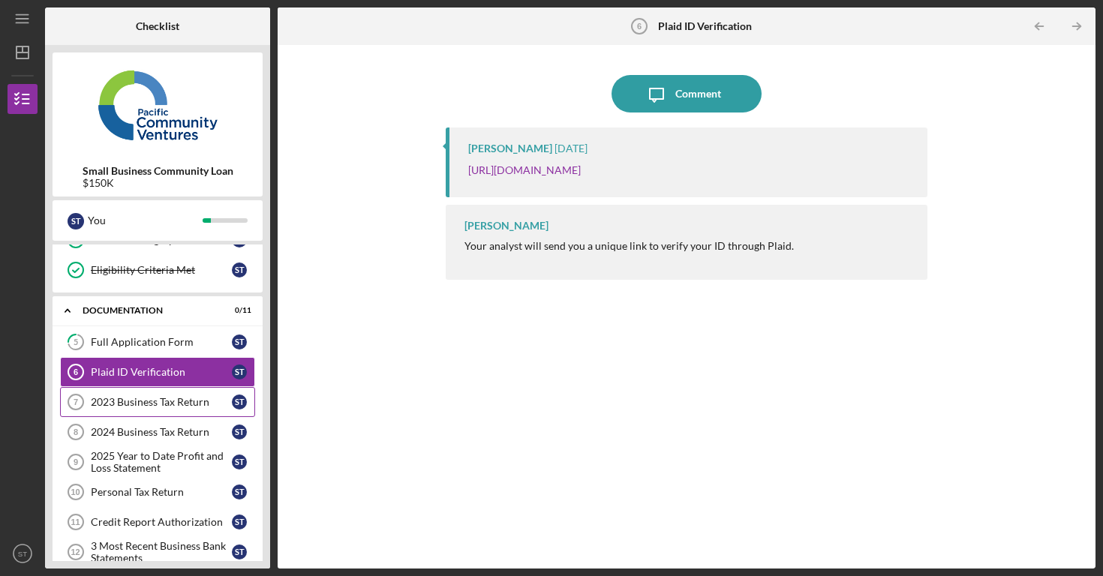
click at [170, 404] on div "2023 Business Tax Return" at bounding box center [161, 402] width 141 height 12
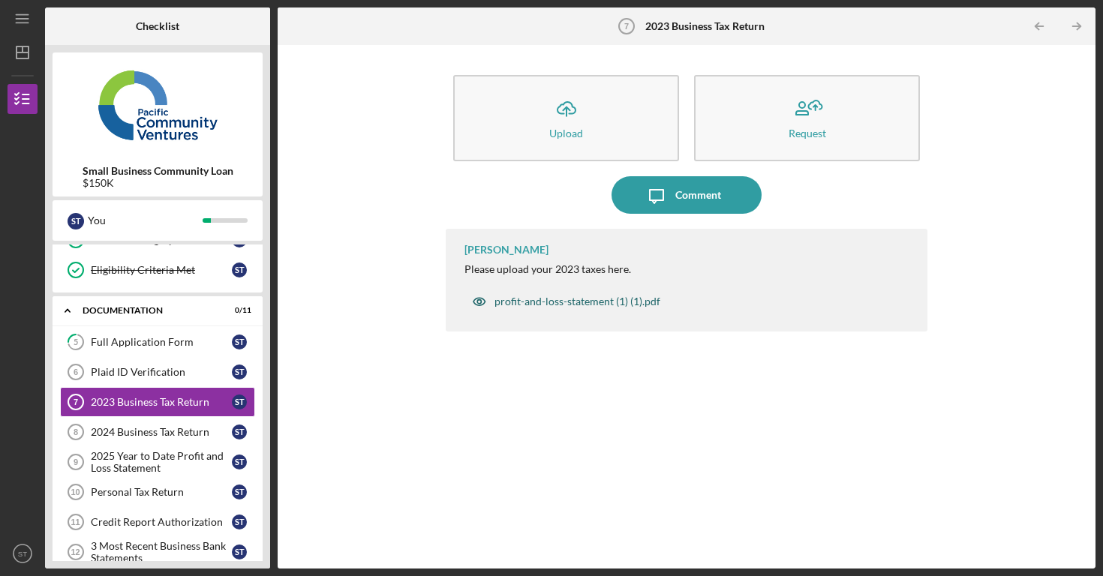
click at [549, 304] on div "profit-and-loss-statement (1) (1).pdf" at bounding box center [577, 302] width 166 height 12
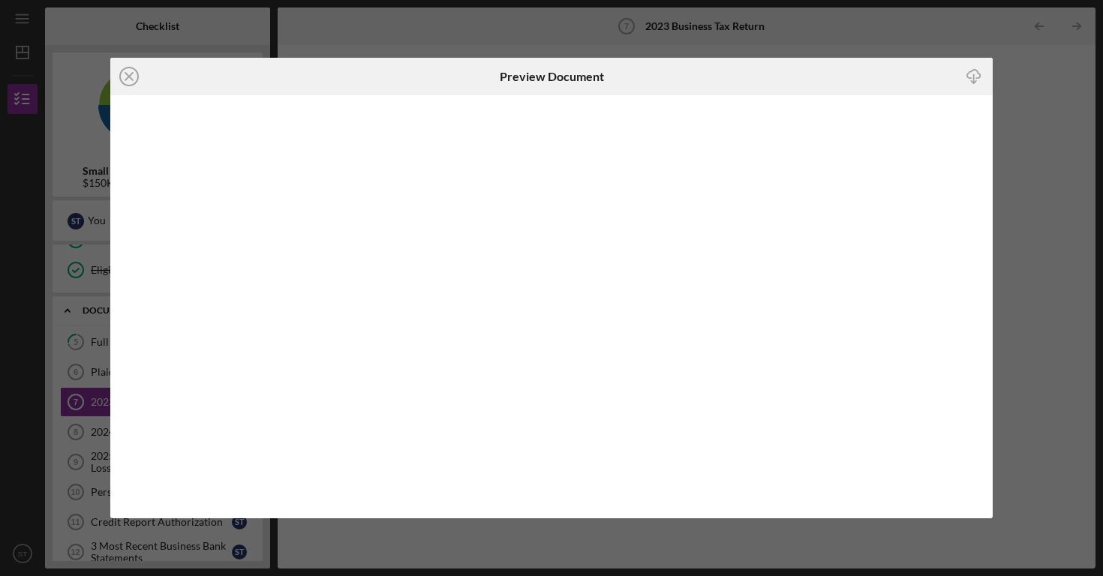
click at [1014, 300] on div "Icon/Close Preview Document Icon/Download" at bounding box center [551, 288] width 1103 height 576
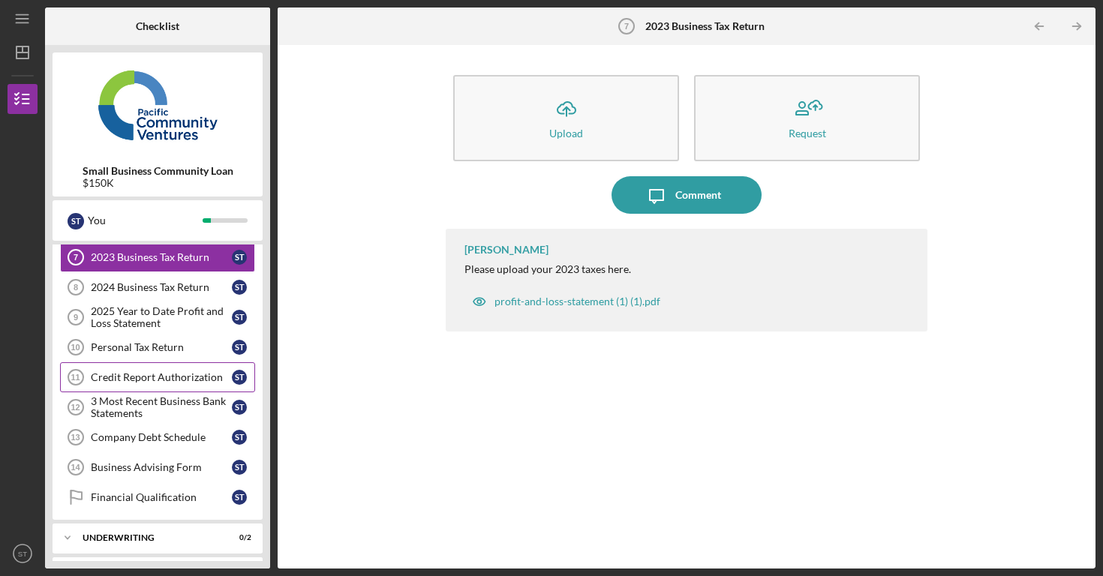
scroll to position [286, 0]
click at [152, 530] on div "Icon/Expander Underwriting 0 / 2" at bounding box center [158, 537] width 210 height 30
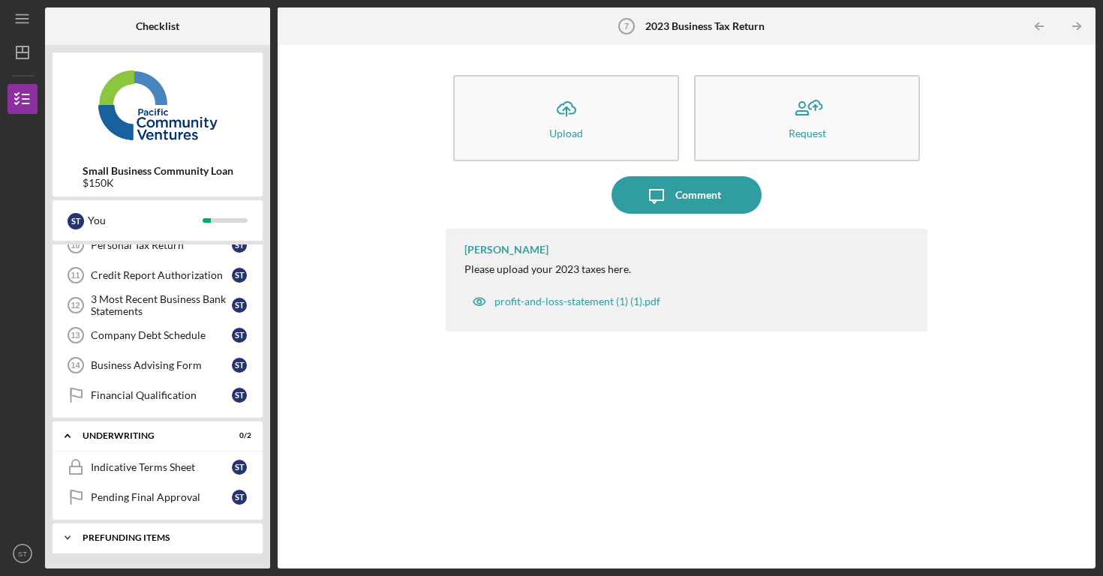
scroll to position [386, 0]
